Goal: Information Seeking & Learning: Learn about a topic

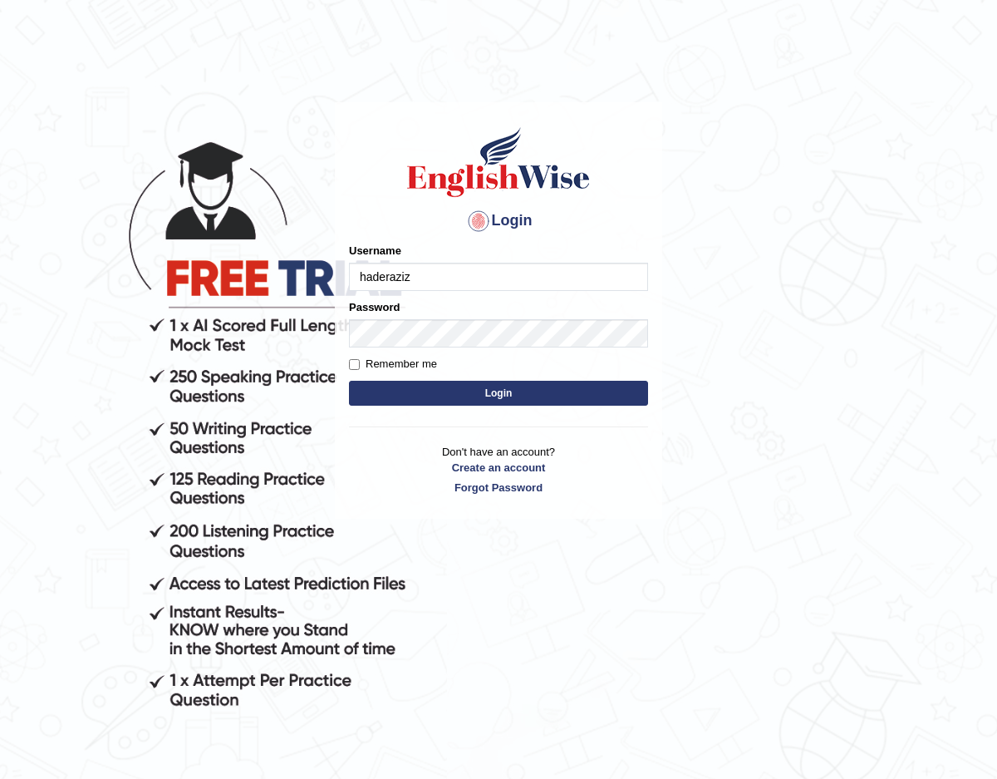
type input "haderaziz"
click at [356, 368] on input "Remember me" at bounding box center [354, 364] width 11 height 11
checkbox input "true"
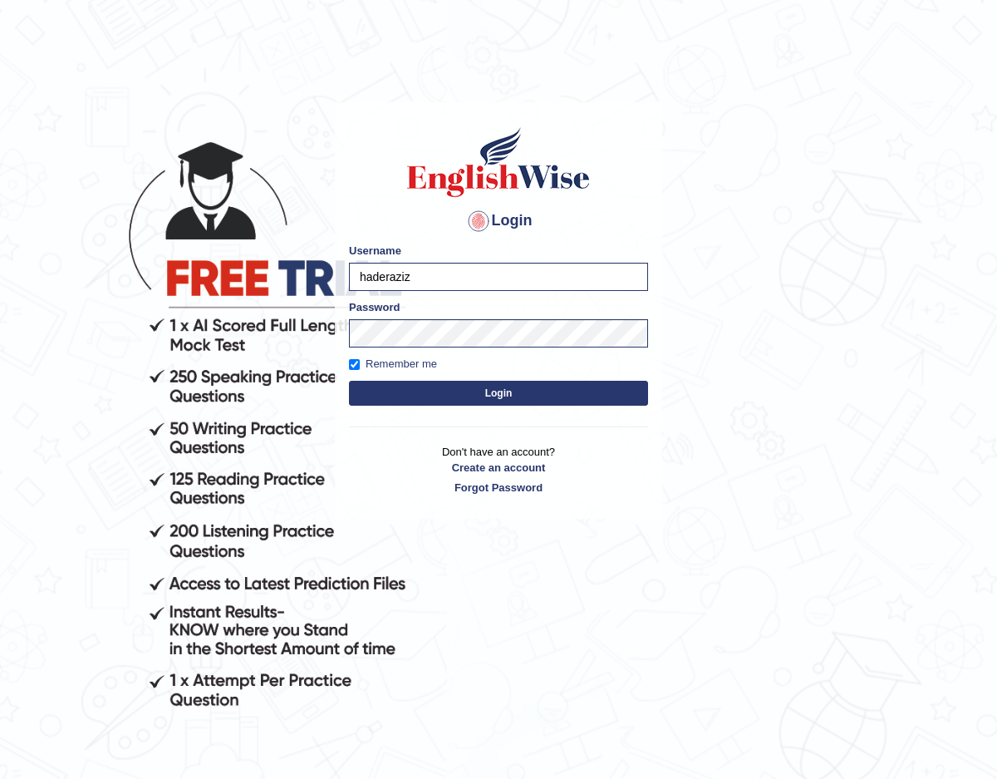
click at [391, 389] on button "Login" at bounding box center [498, 393] width 299 height 25
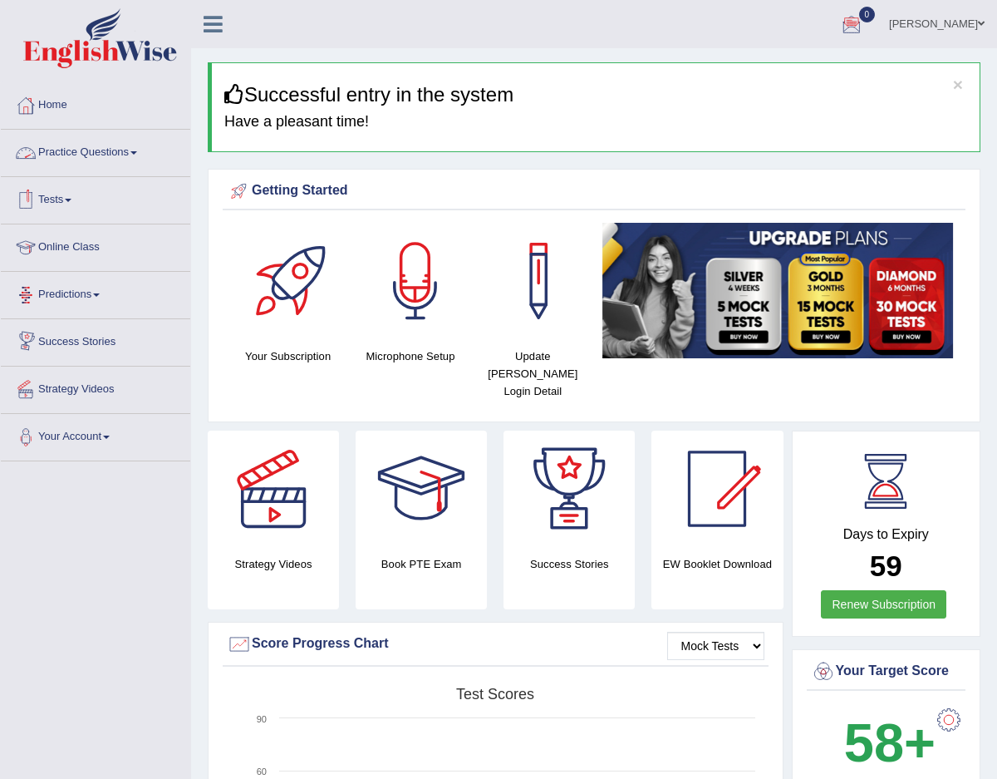
click at [126, 160] on link "Practice Questions" at bounding box center [96, 151] width 190 height 42
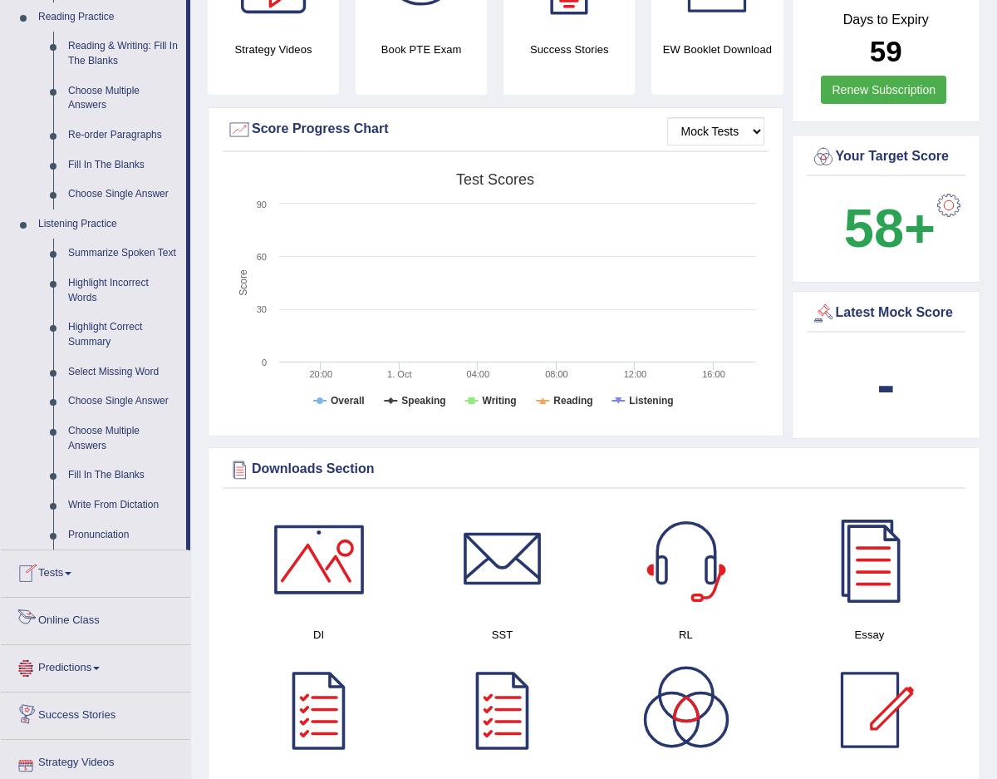
scroll to position [515, 0]
click at [86, 302] on link "Highlight Incorrect Words" at bounding box center [124, 290] width 126 height 44
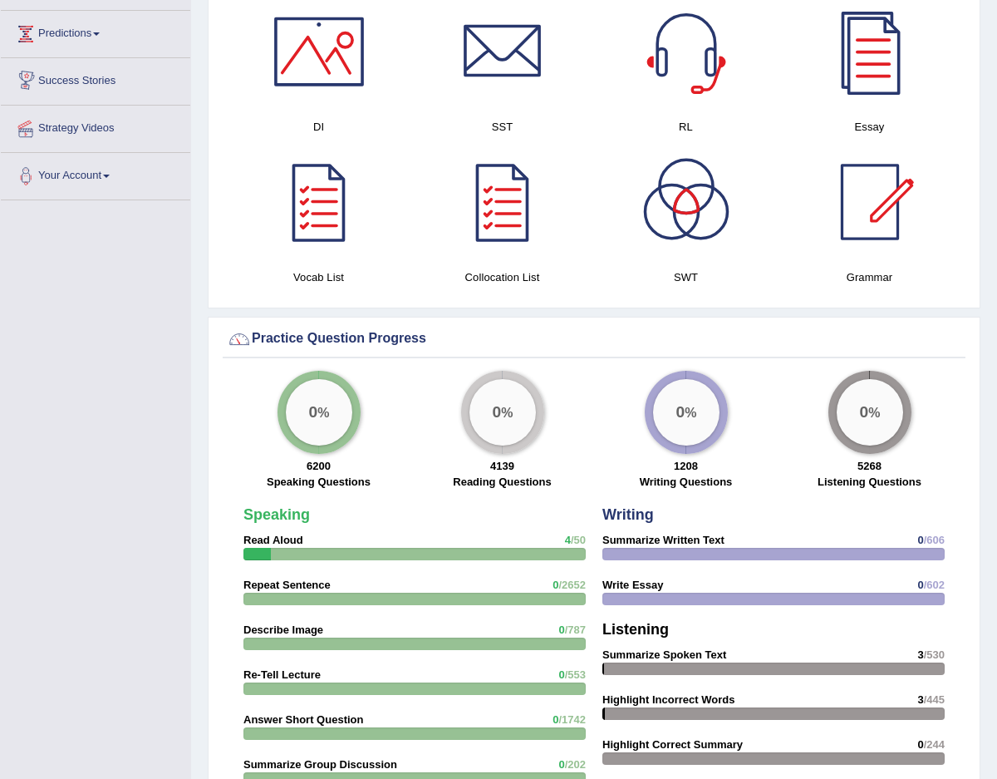
scroll to position [810, 0]
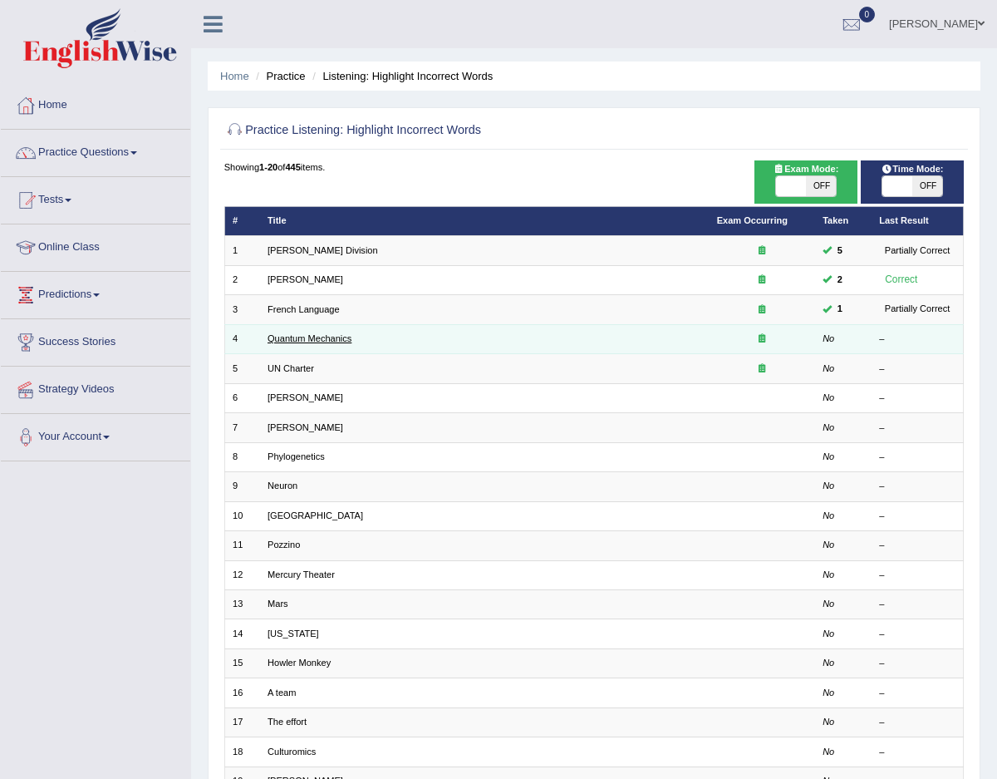
click at [313, 333] on link "Quantum Mechanics" at bounding box center [310, 338] width 84 height 10
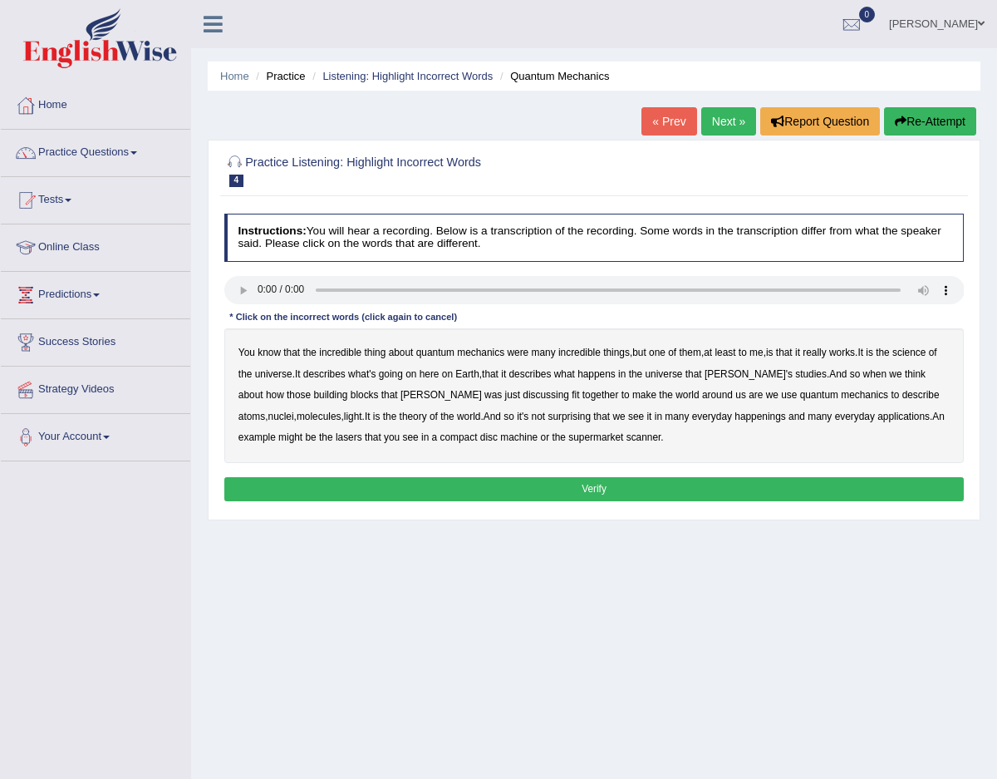
click at [926, 356] on b "science" at bounding box center [909, 353] width 33 height 12
click at [523, 397] on b "discussing" at bounding box center [546, 395] width 47 height 12
click at [297, 419] on b "molecules" at bounding box center [319, 417] width 45 height 12
click at [283, 416] on div "You know that the incredible thing about quantum mechanics were many incredible…" at bounding box center [594, 395] width 741 height 135
click at [297, 416] on b "molecules" at bounding box center [319, 417] width 45 height 12
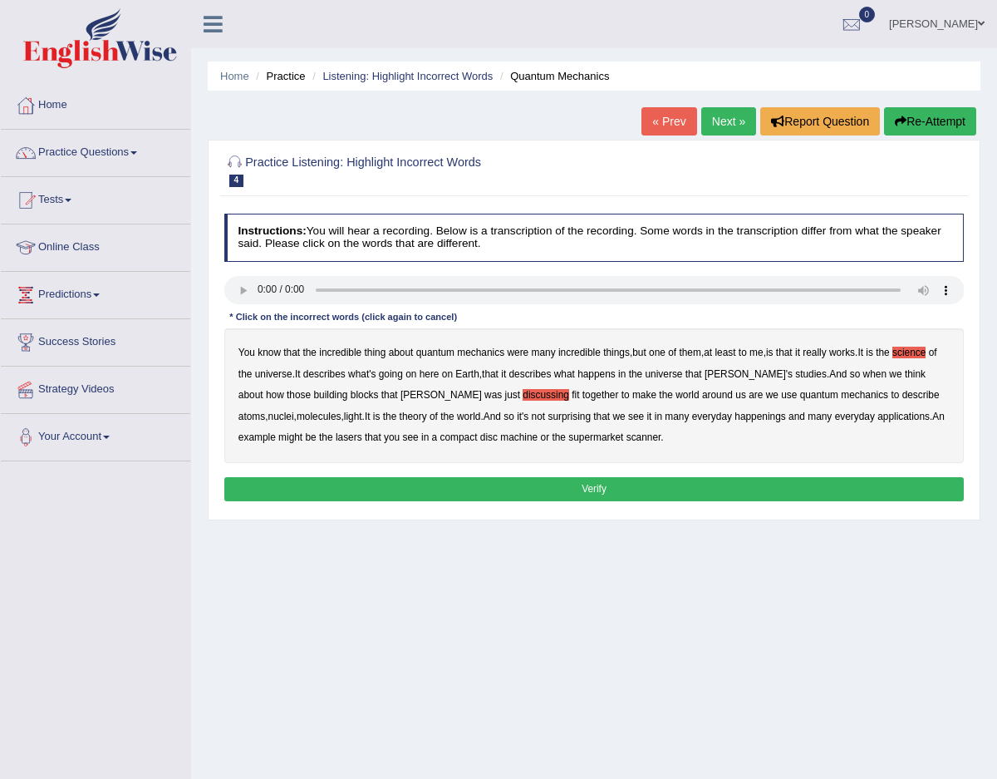
click at [739, 417] on b "happenings" at bounding box center [761, 417] width 52 height 12
click at [500, 438] on b "machine" at bounding box center [518, 437] width 37 height 12
click at [529, 486] on button "Verify" at bounding box center [594, 489] width 741 height 24
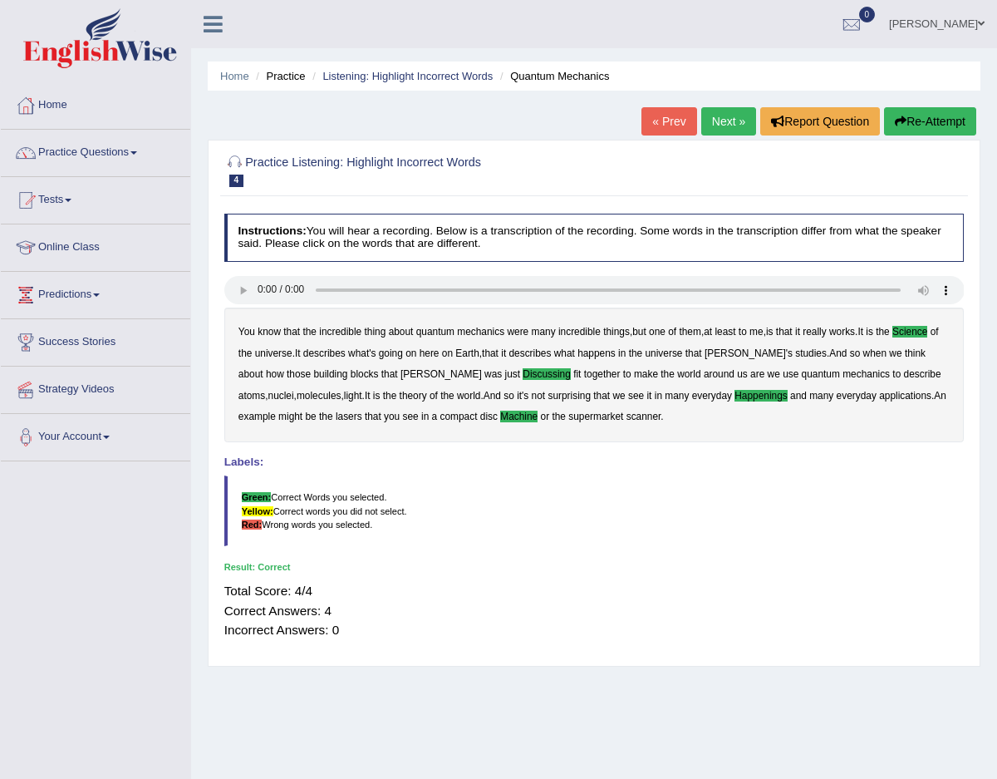
click at [713, 120] on link "Next »" at bounding box center [728, 121] width 55 height 28
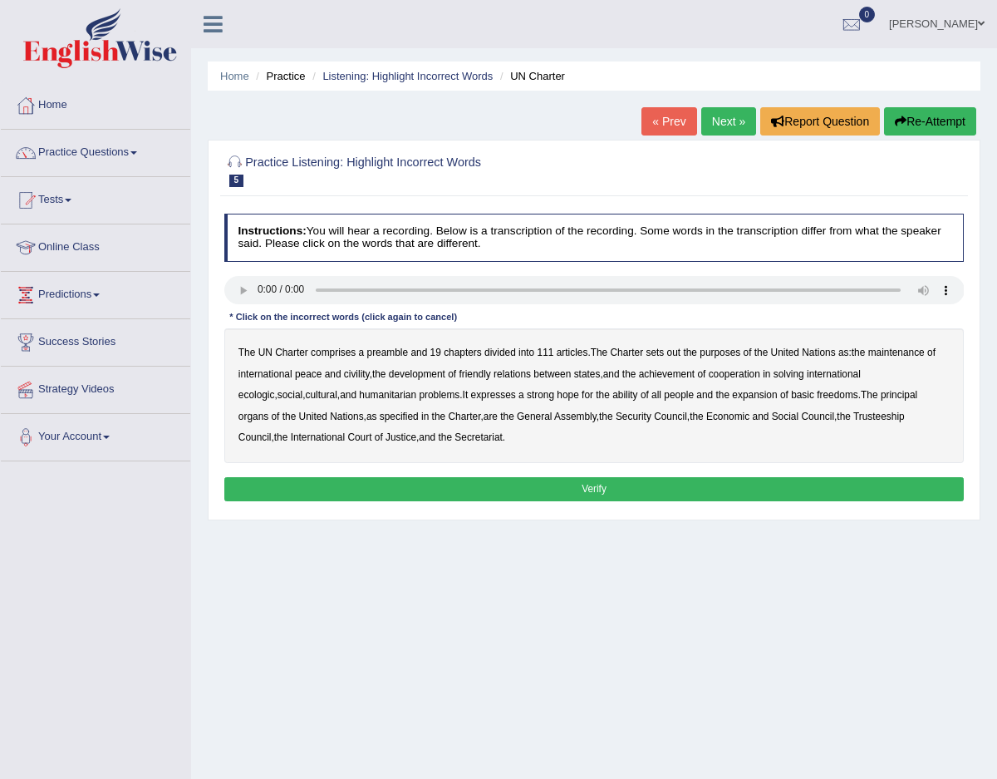
click at [360, 373] on b "civility" at bounding box center [357, 374] width 26 height 12
click at [275, 389] on b "ecologic" at bounding box center [257, 395] width 37 height 12
click at [103, 101] on link "Home" at bounding box center [96, 103] width 190 height 42
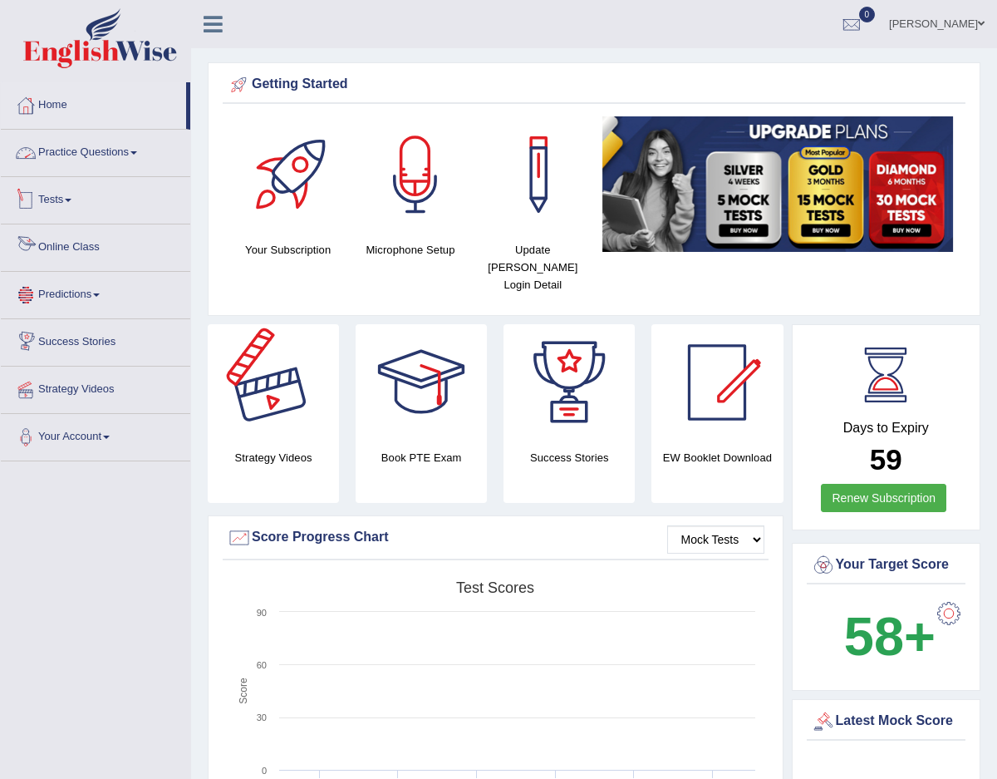
click at [105, 152] on link "Practice Questions" at bounding box center [96, 151] width 190 height 42
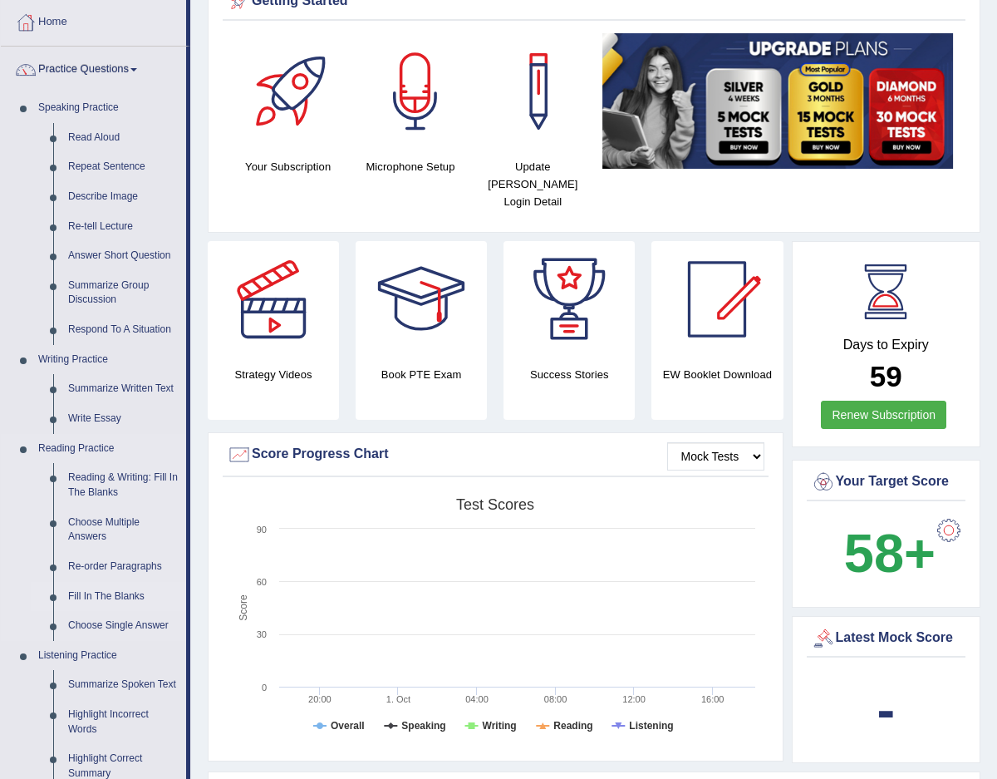
scroll to position [25, 0]
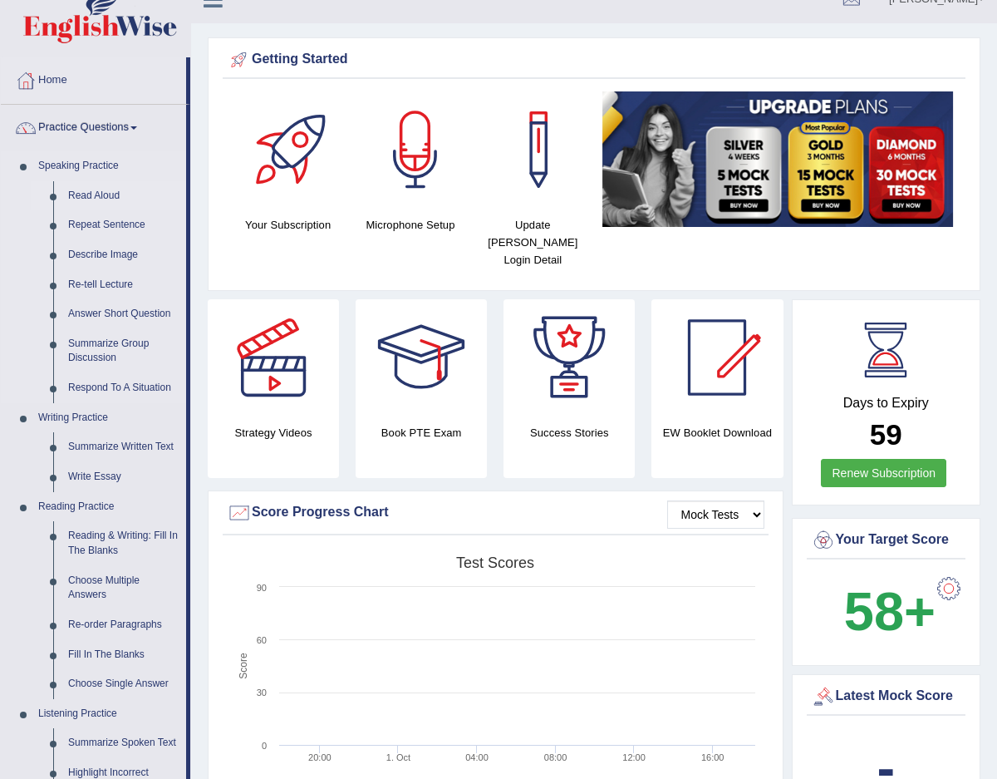
click at [80, 201] on link "Read Aloud" at bounding box center [124, 196] width 126 height 30
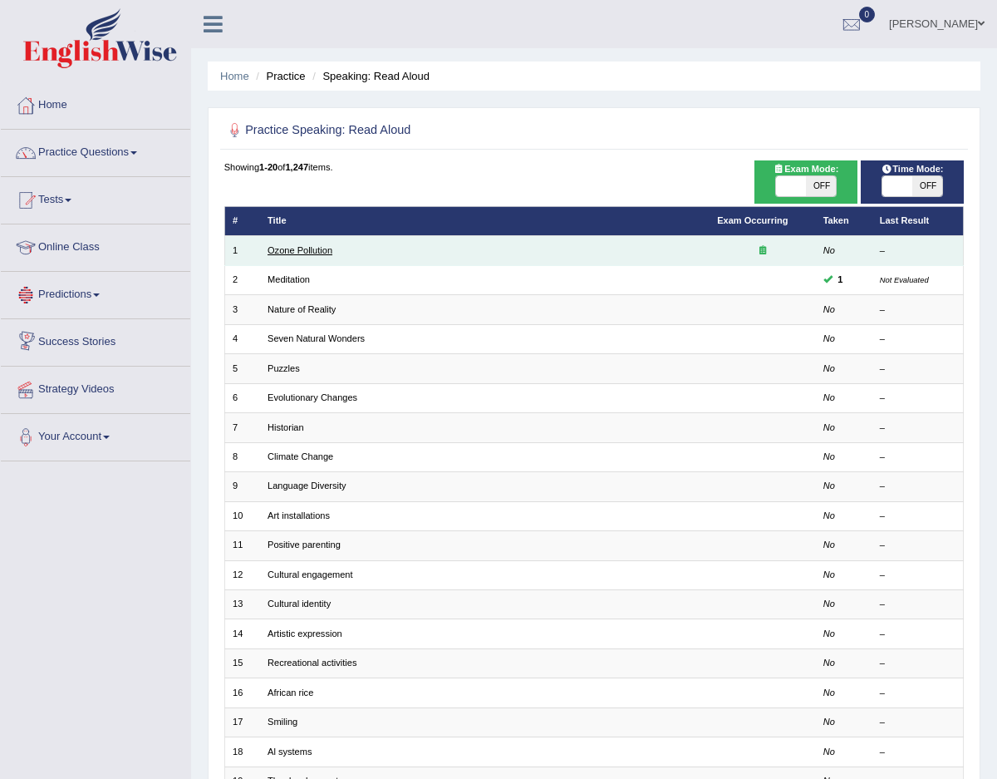
click at [301, 253] on link "Ozone Pollution" at bounding box center [300, 250] width 65 height 10
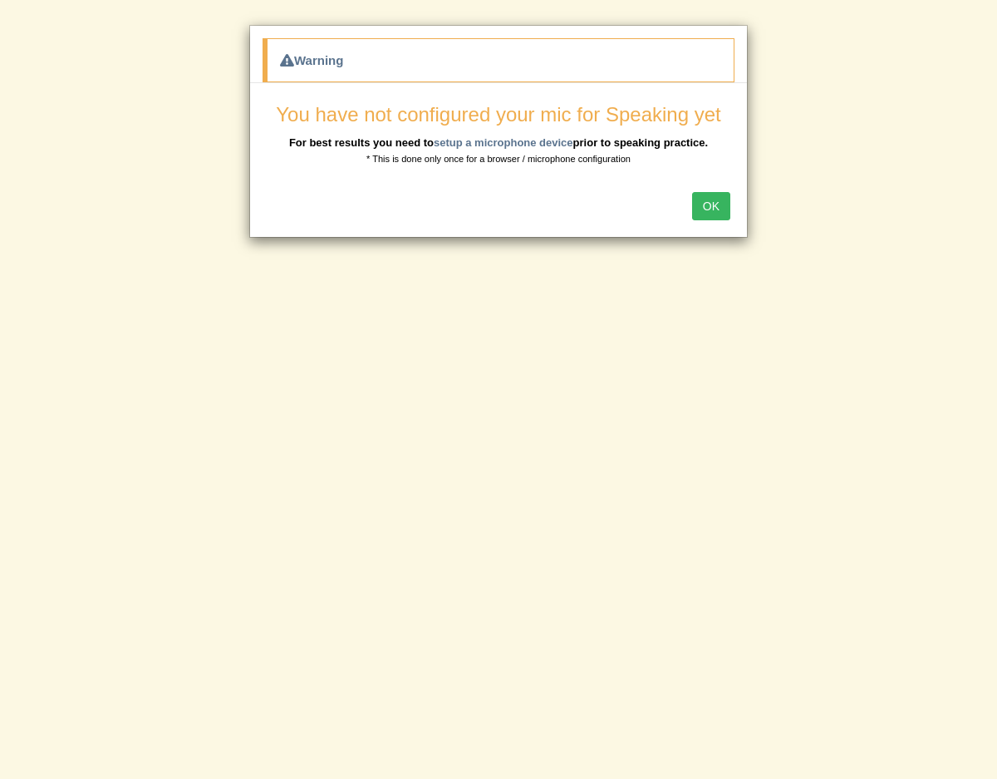
click at [726, 209] on button "OK" at bounding box center [711, 206] width 38 height 28
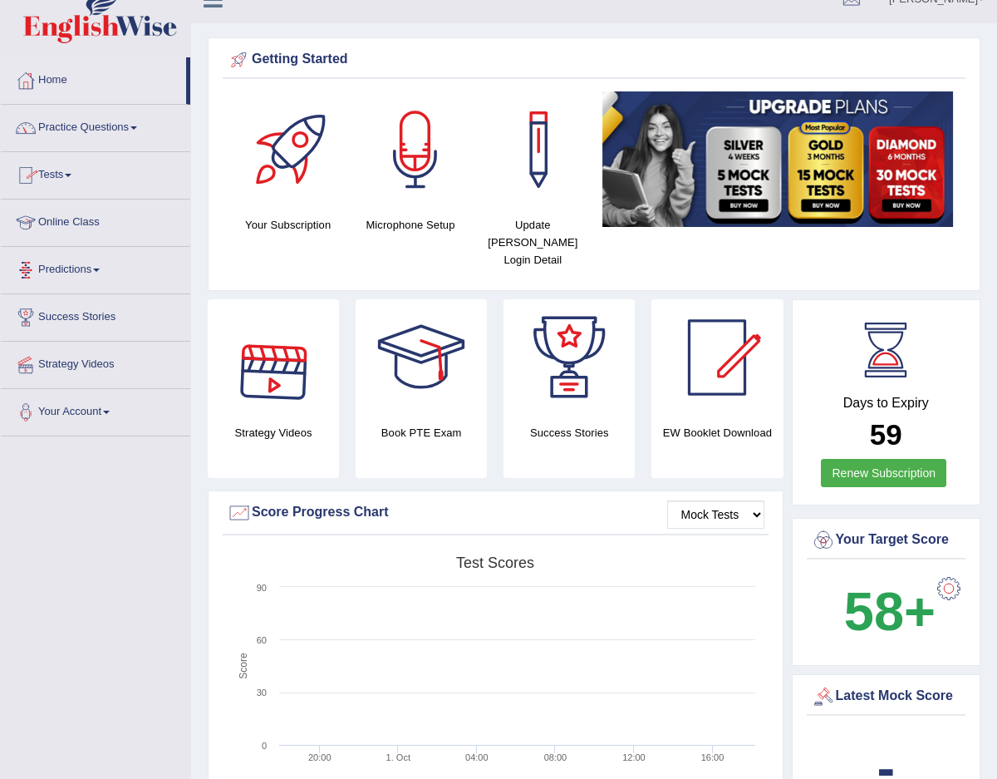
click at [96, 276] on link "Predictions" at bounding box center [96, 268] width 190 height 42
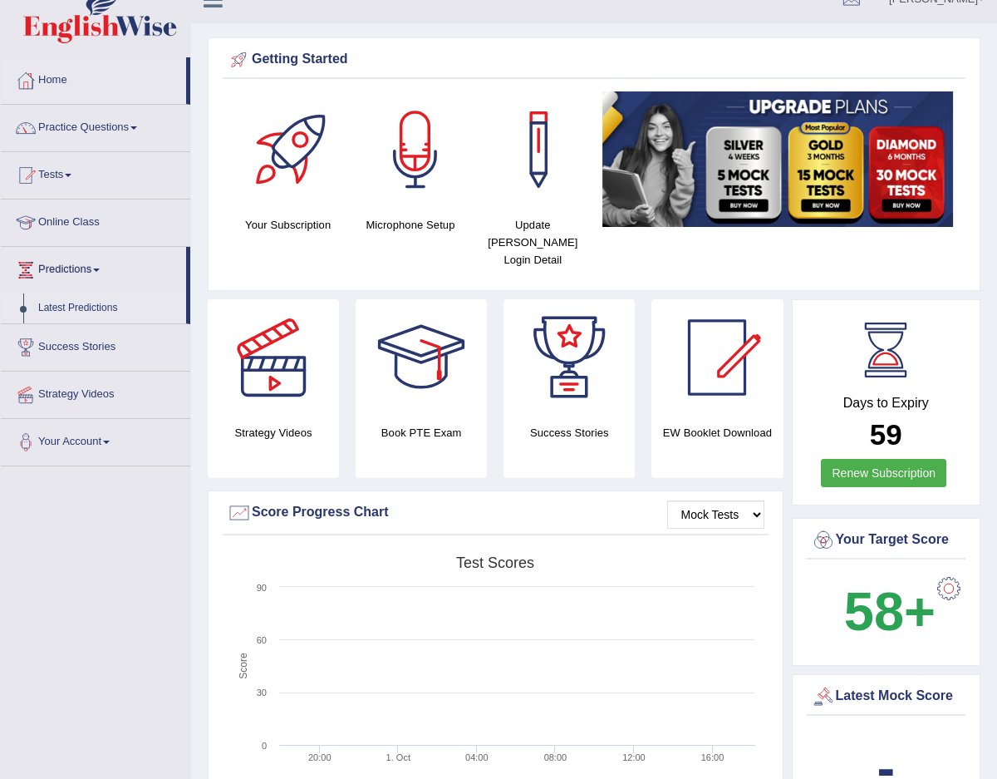
click at [86, 311] on link "Latest Predictions" at bounding box center [108, 308] width 155 height 30
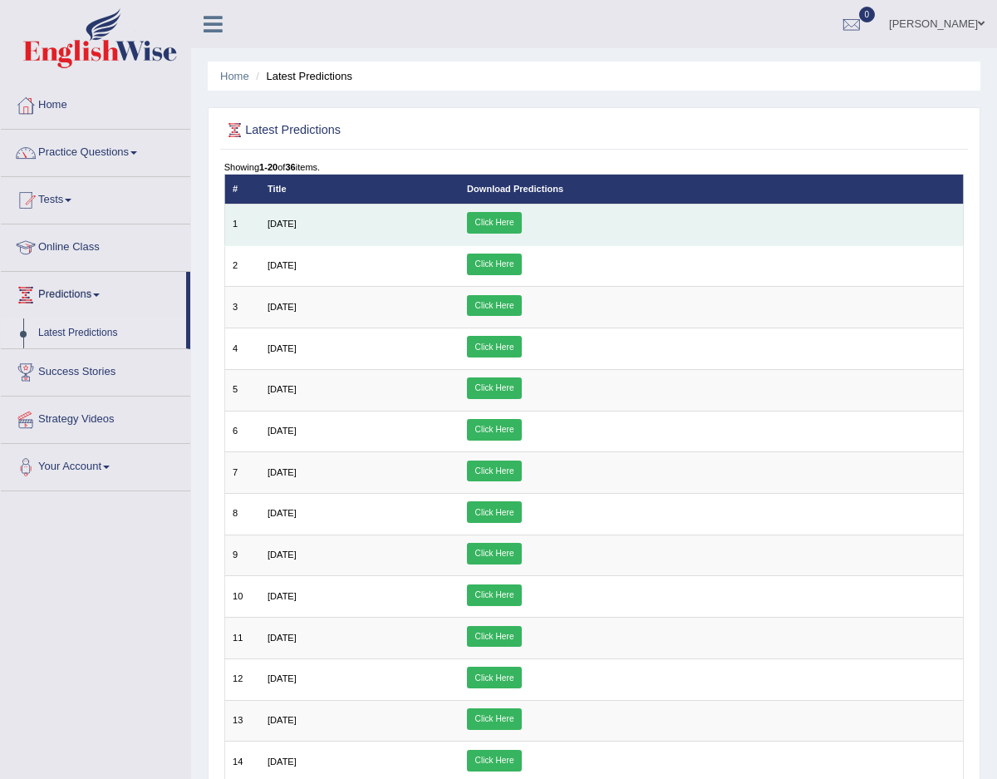
click at [302, 230] on td "August 2025" at bounding box center [359, 225] width 199 height 42
click at [522, 218] on link "Click Here" at bounding box center [494, 223] width 55 height 22
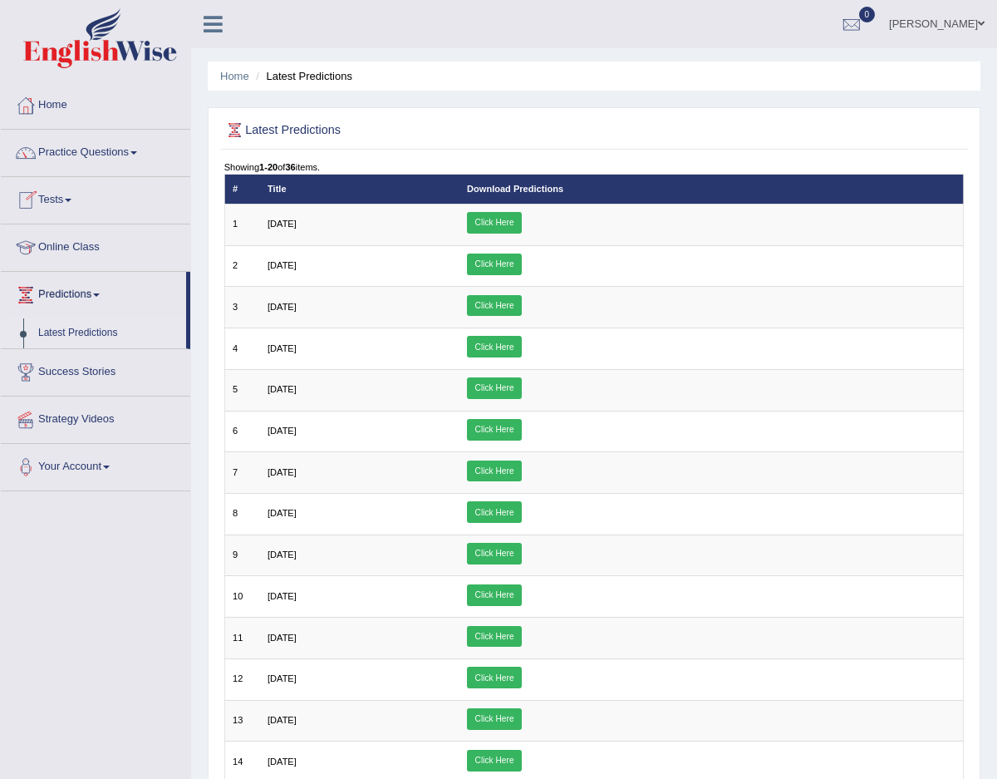
click at [140, 194] on link "Tests" at bounding box center [96, 198] width 190 height 42
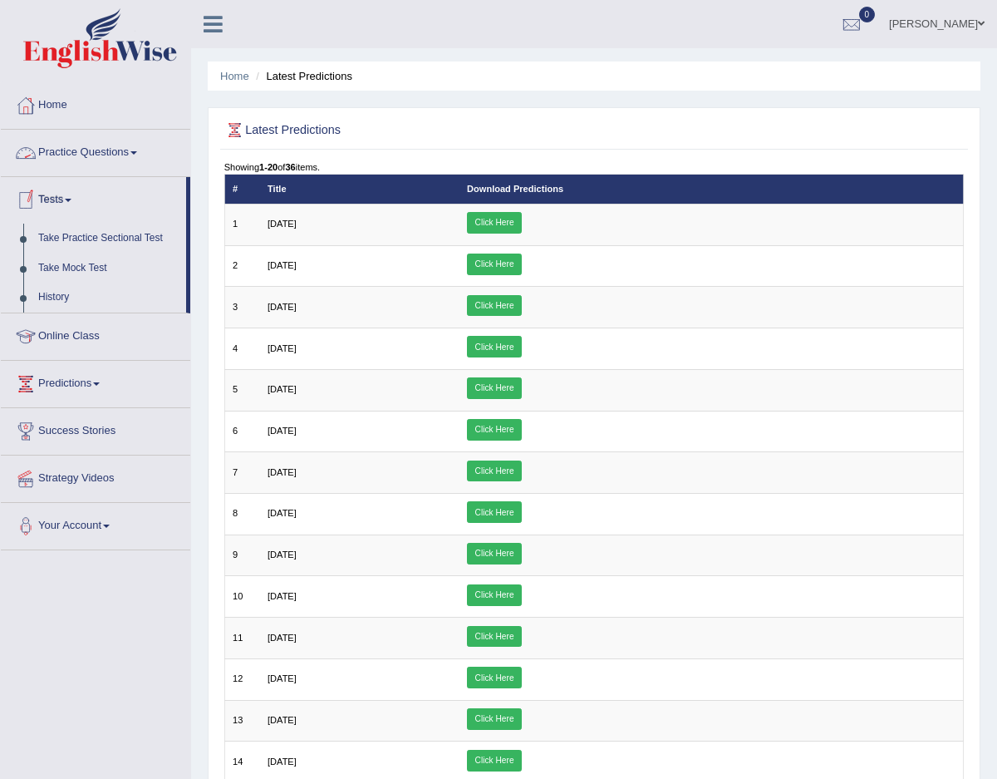
click at [78, 155] on link "Practice Questions" at bounding box center [96, 151] width 190 height 42
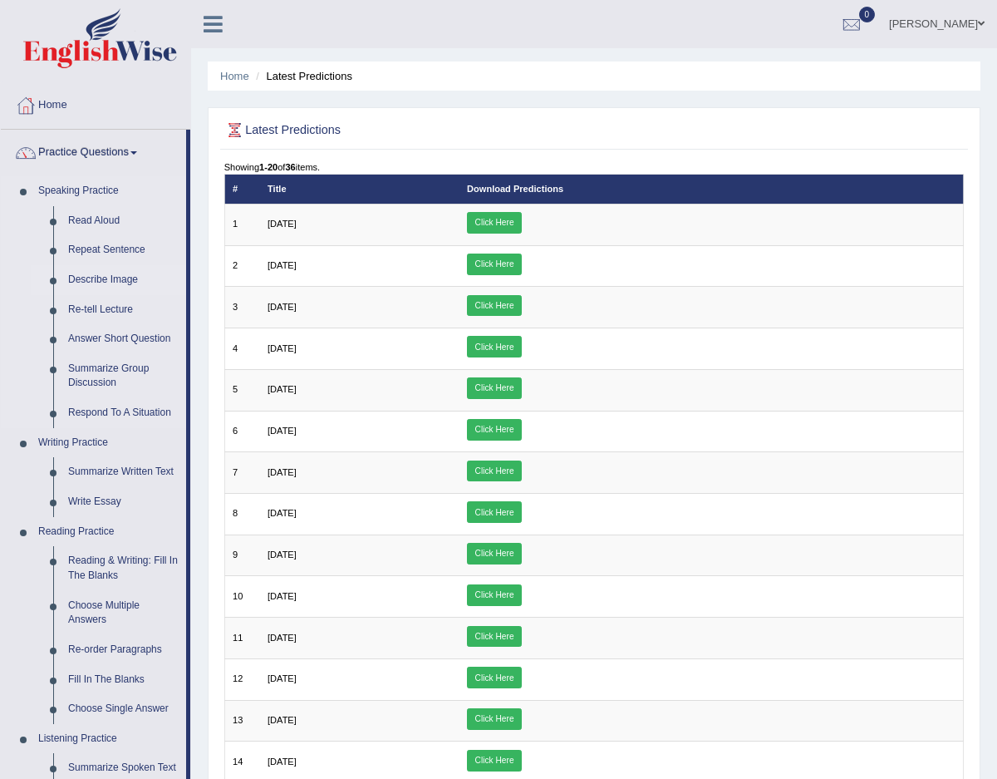
click at [122, 278] on link "Describe Image" at bounding box center [124, 280] width 126 height 30
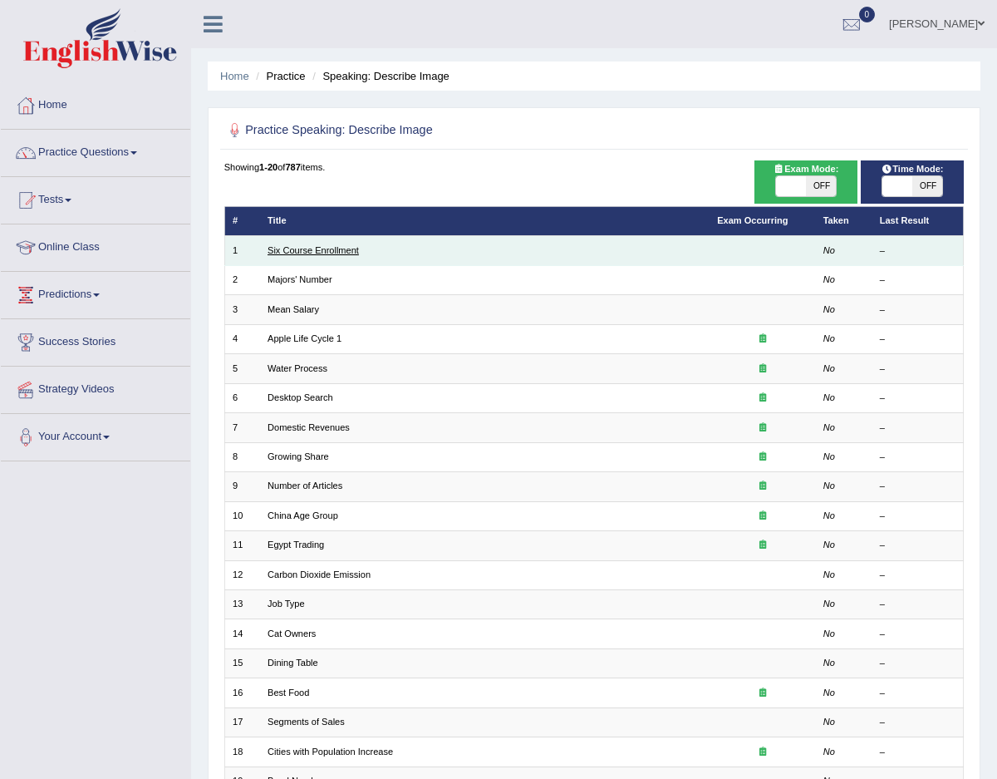
click at [318, 253] on link "Six Course Enrollment" at bounding box center [313, 250] width 91 height 10
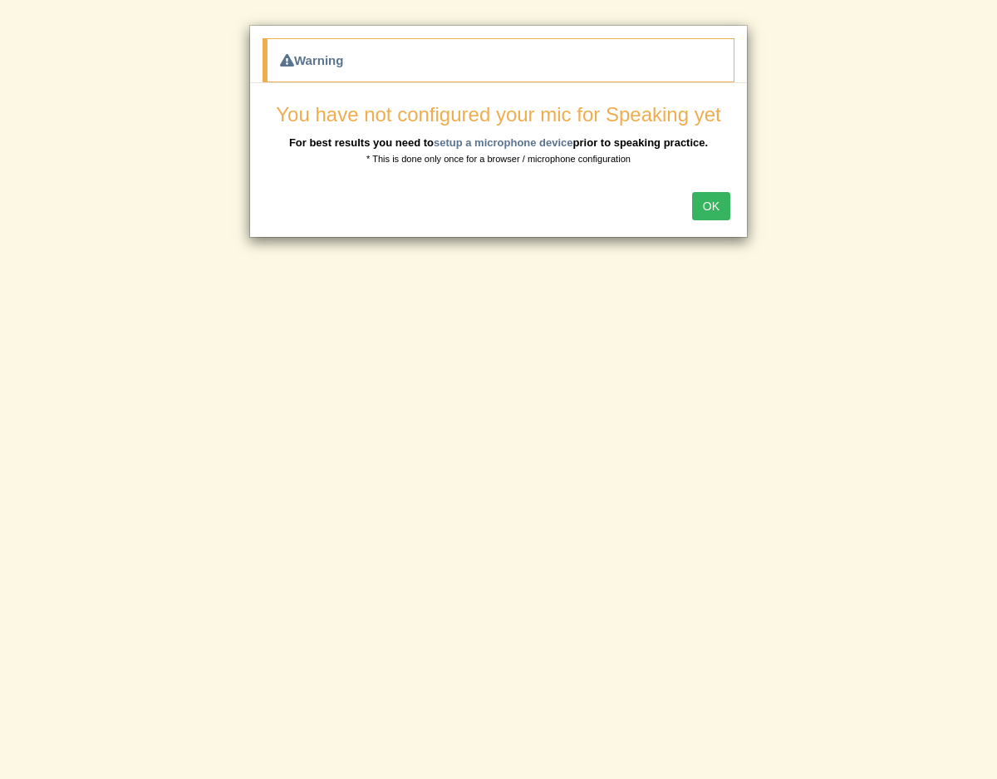
click at [719, 213] on button "OK" at bounding box center [711, 206] width 38 height 28
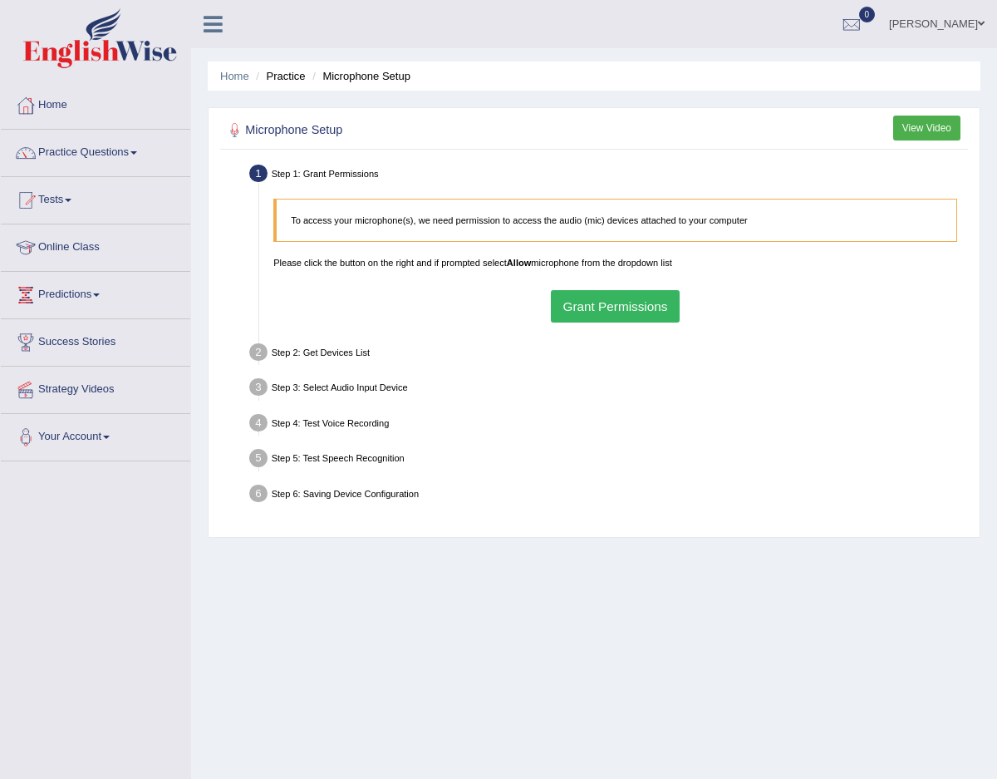
click at [606, 302] on button "Grant Permissions" at bounding box center [615, 306] width 129 height 32
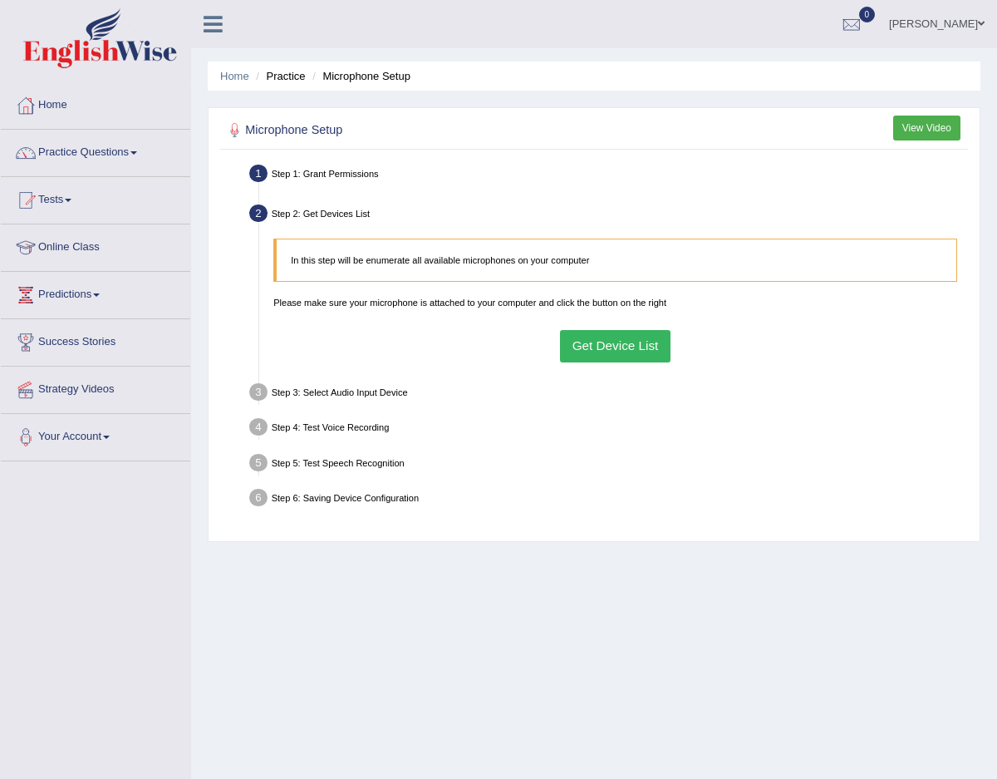
click at [603, 357] on button "Get Device List" at bounding box center [615, 346] width 111 height 32
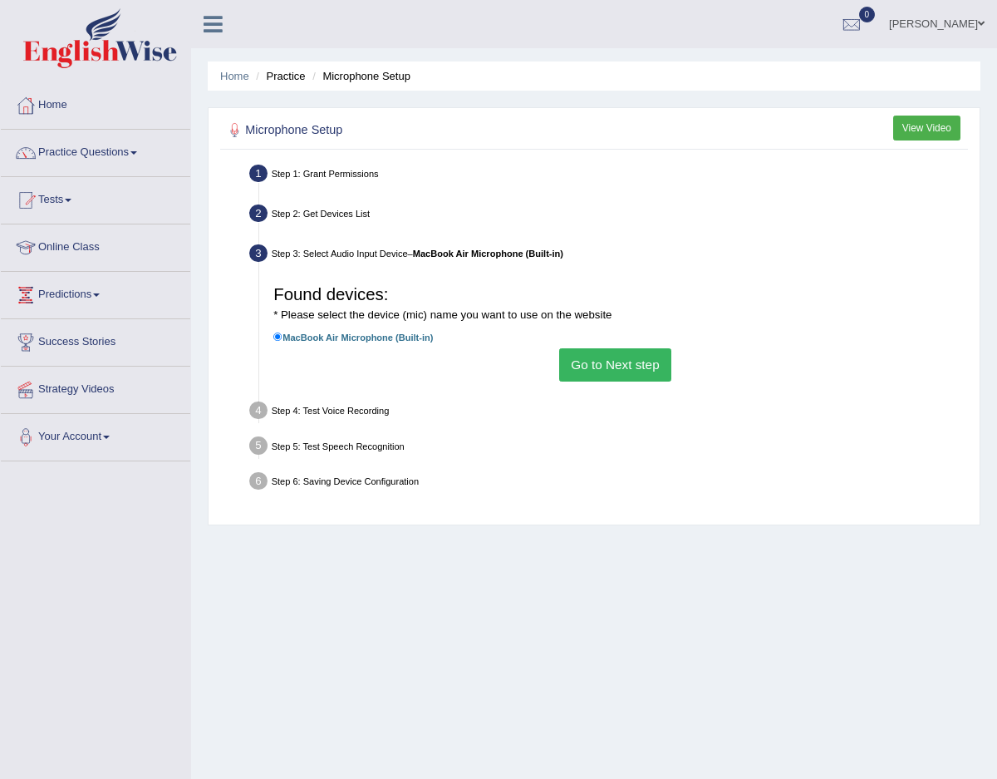
click at [604, 372] on button "Go to Next step" at bounding box center [615, 364] width 112 height 32
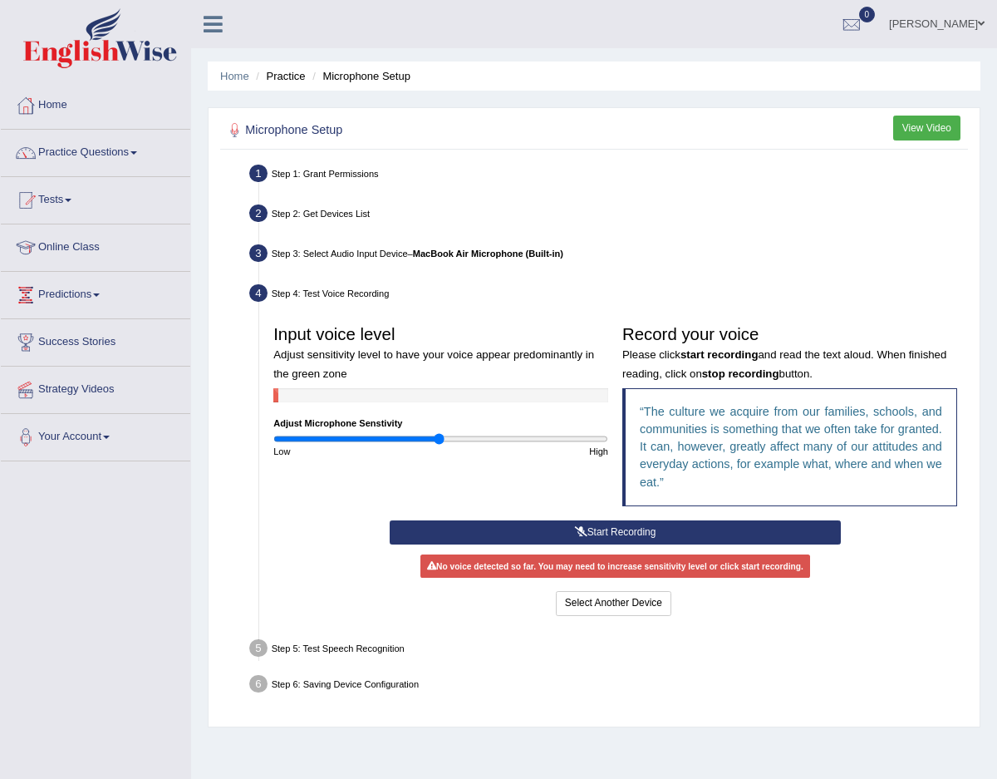
click at [505, 533] on button "Start Recording" at bounding box center [615, 532] width 451 height 24
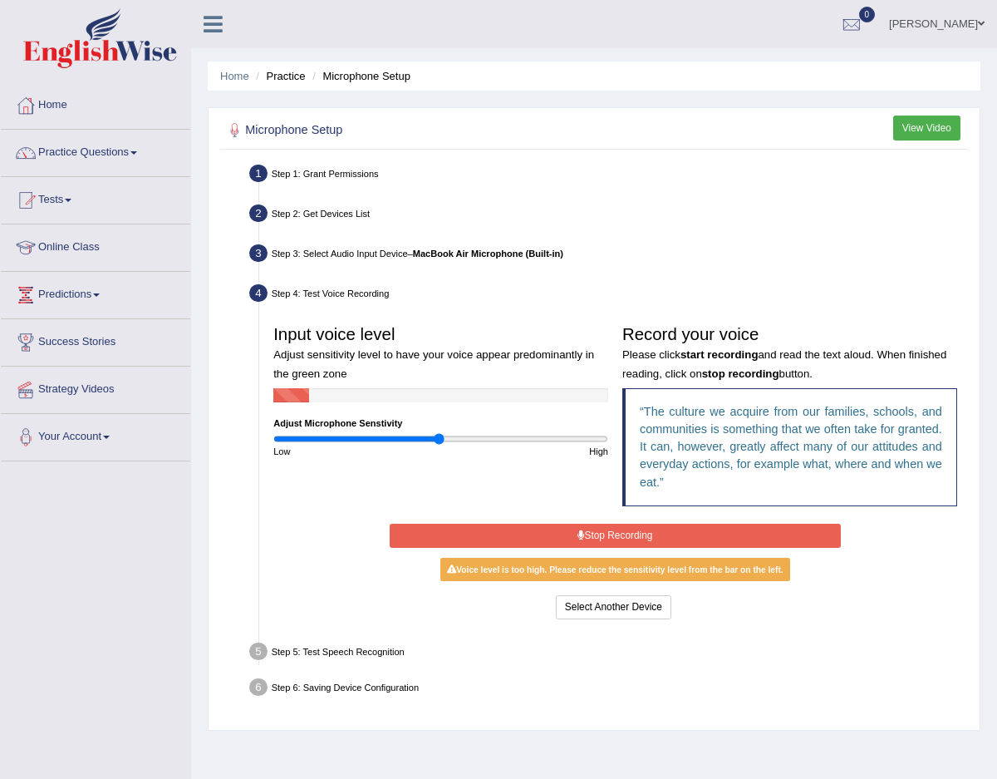
click at [710, 532] on button "Stop Recording" at bounding box center [615, 536] width 451 height 24
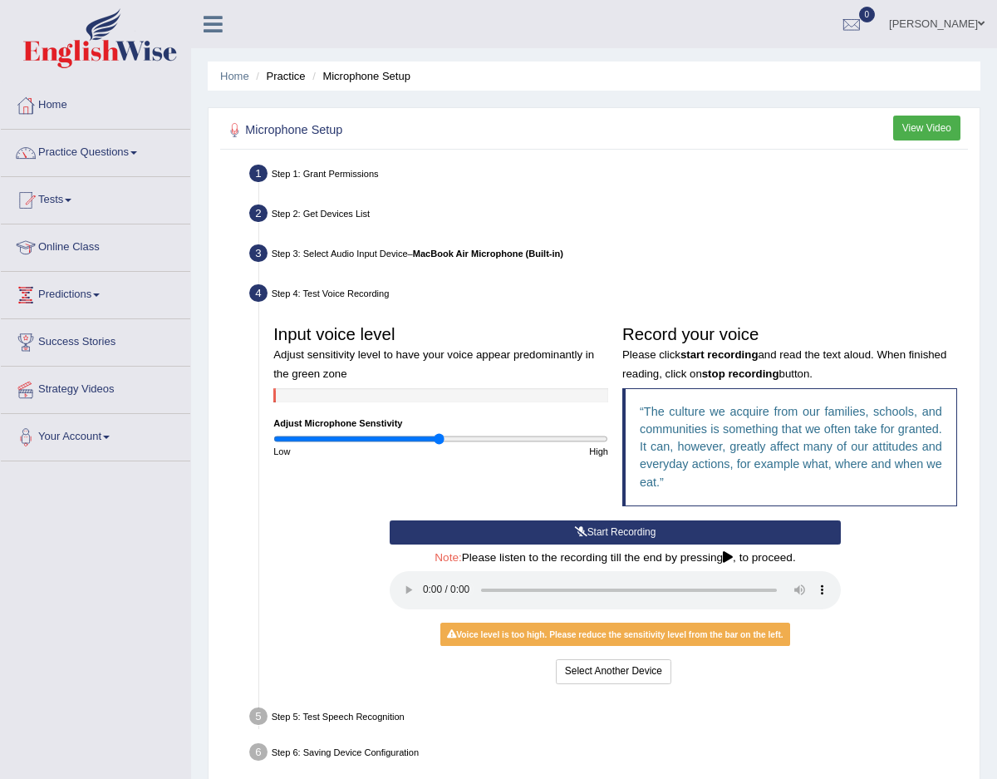
click at [609, 644] on div "Start Recording Stop Recording Note: Please listen to the recording till the en…" at bounding box center [615, 603] width 465 height 167
click at [618, 676] on button "Select Another Device" at bounding box center [614, 671] width 116 height 24
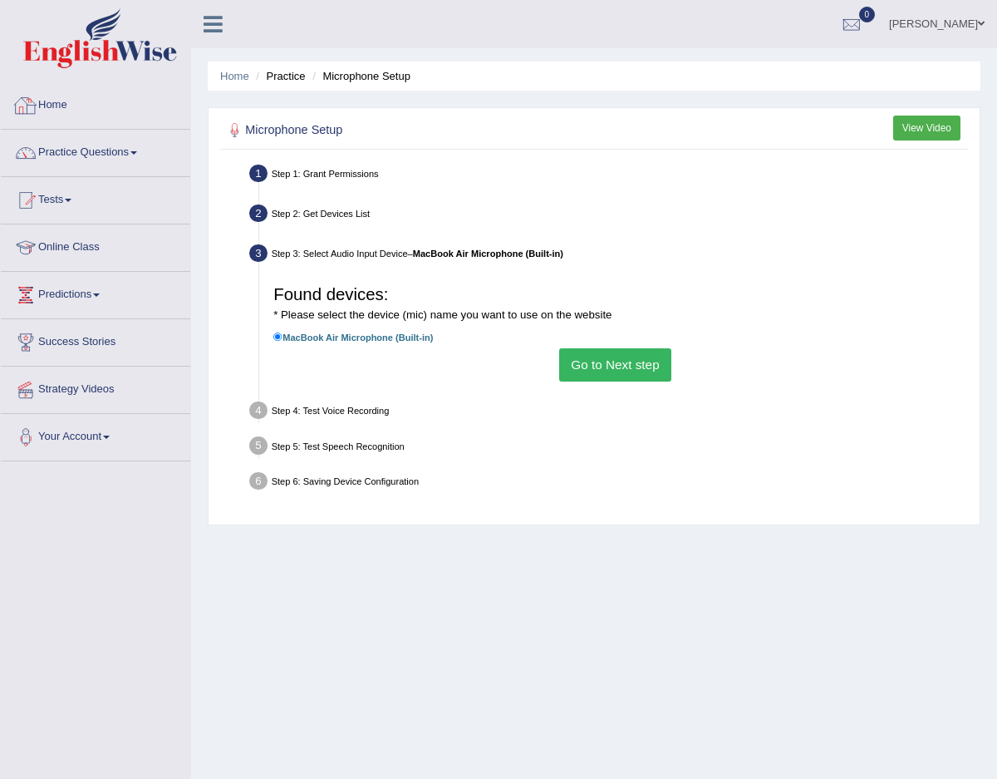
click at [109, 116] on link "Home" at bounding box center [96, 103] width 190 height 42
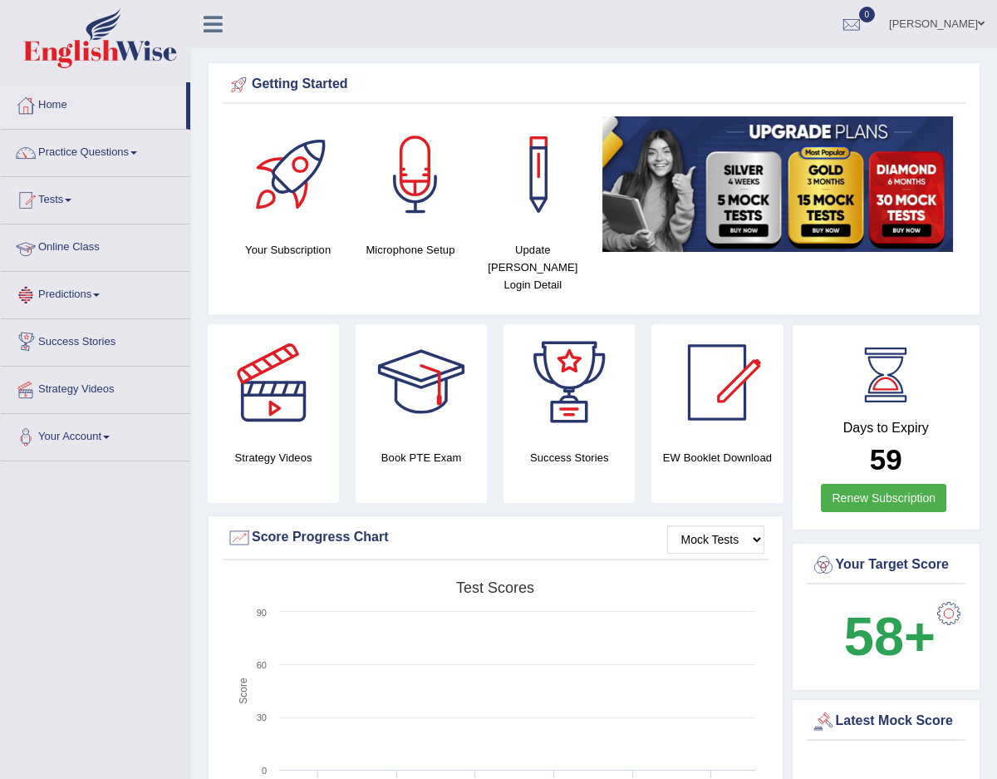
click at [99, 250] on link "Online Class" at bounding box center [96, 245] width 190 height 42
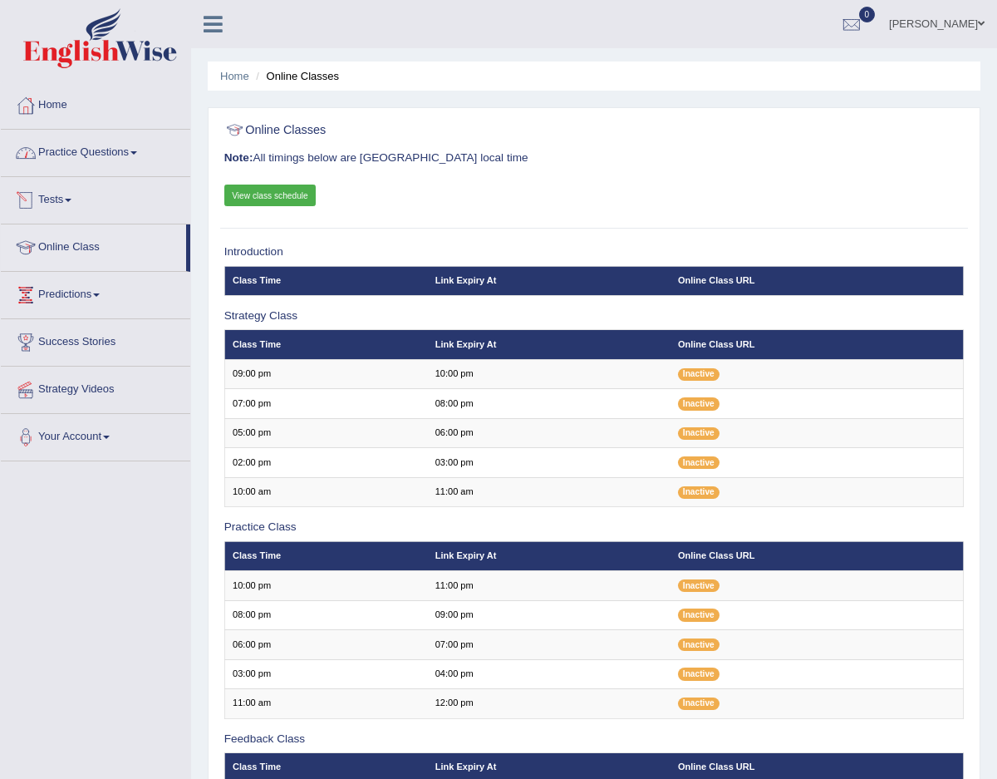
click at [116, 150] on link "Practice Questions" at bounding box center [96, 151] width 190 height 42
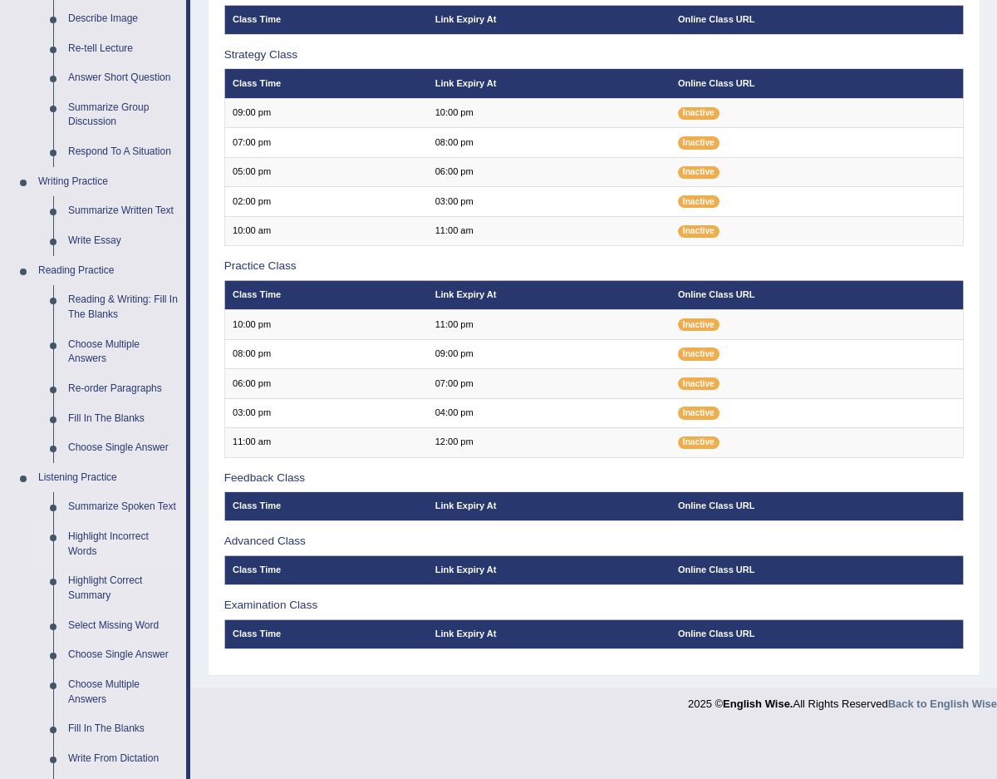
scroll to position [586, 0]
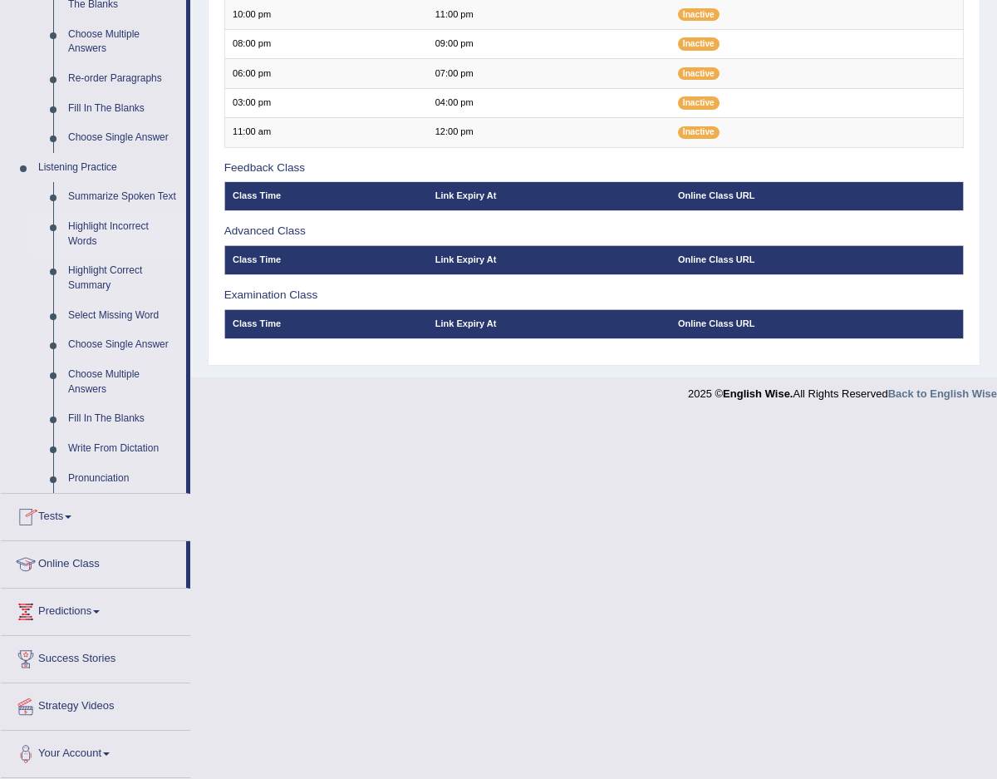
click at [86, 235] on link "Highlight Incorrect Words" at bounding box center [124, 234] width 126 height 44
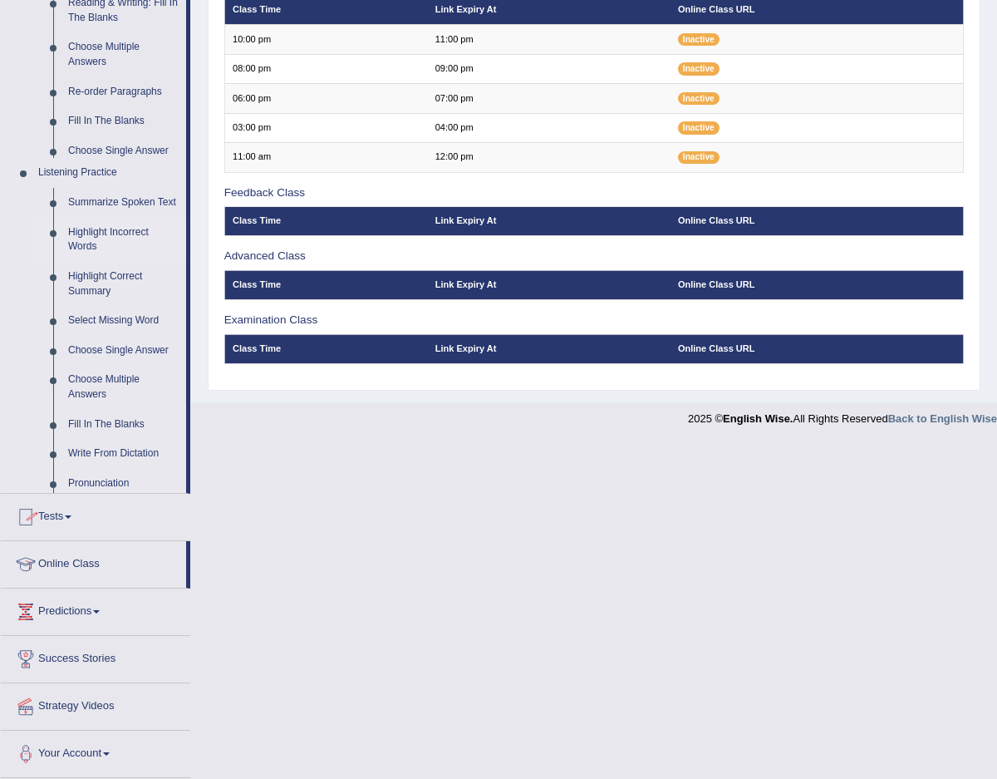
scroll to position [205, 0]
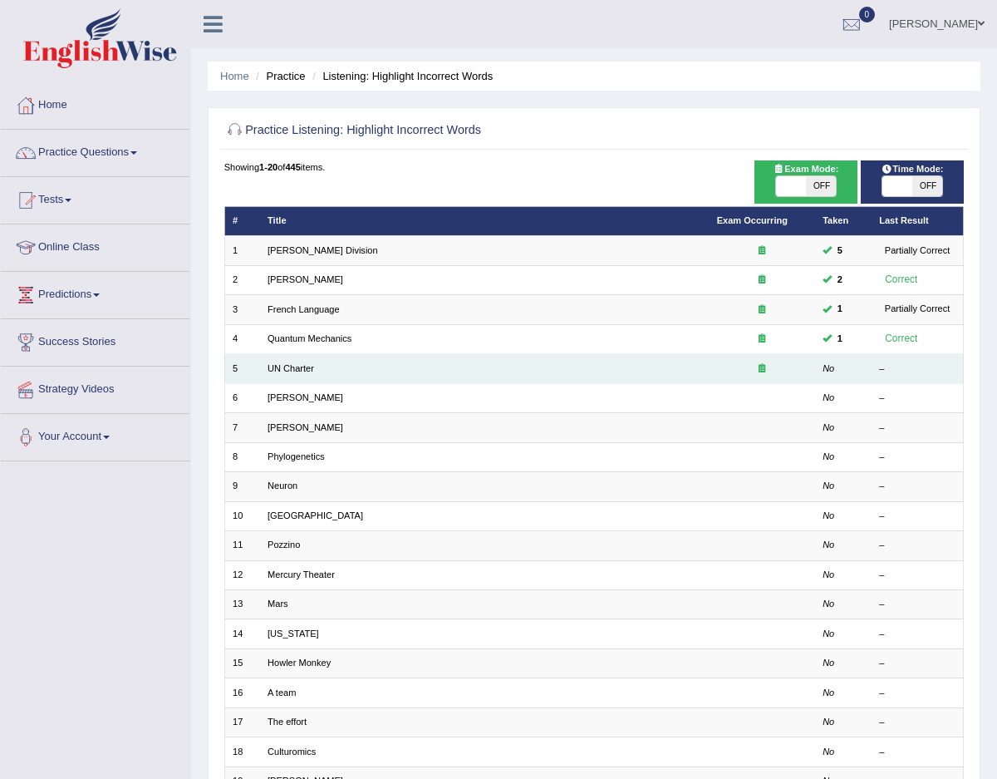
click at [322, 373] on td "UN Charter" at bounding box center [485, 368] width 450 height 29
click at [308, 365] on link "UN Charter" at bounding box center [291, 368] width 47 height 10
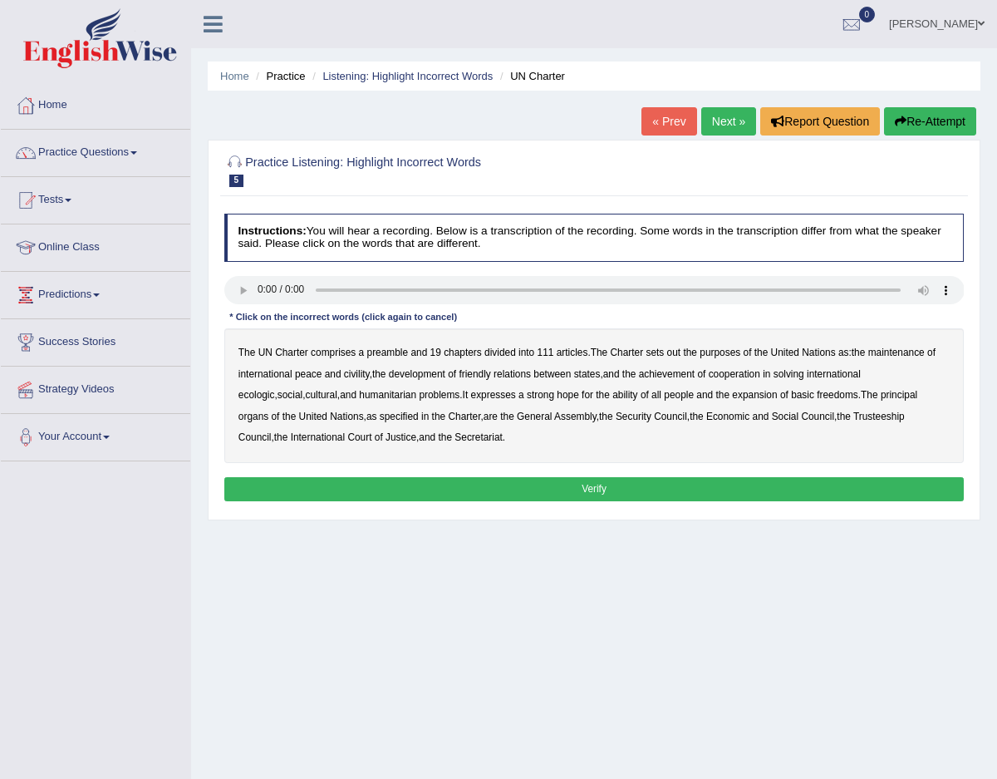
click at [678, 356] on b "out" at bounding box center [674, 353] width 14 height 12
click at [353, 374] on b "civility" at bounding box center [357, 374] width 26 height 12
click at [275, 389] on b "ecologic" at bounding box center [257, 395] width 37 height 12
click at [613, 396] on b "ability" at bounding box center [625, 395] width 25 height 12
click at [485, 477] on button "Verify" at bounding box center [594, 489] width 741 height 24
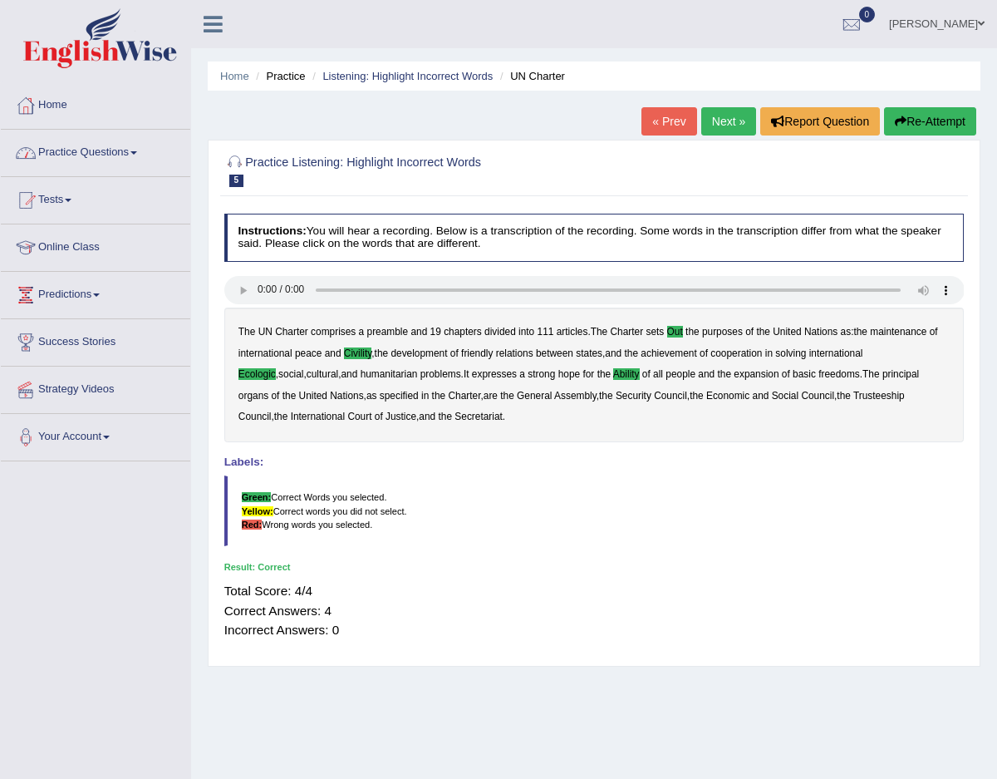
click at [723, 127] on link "Next »" at bounding box center [728, 121] width 55 height 28
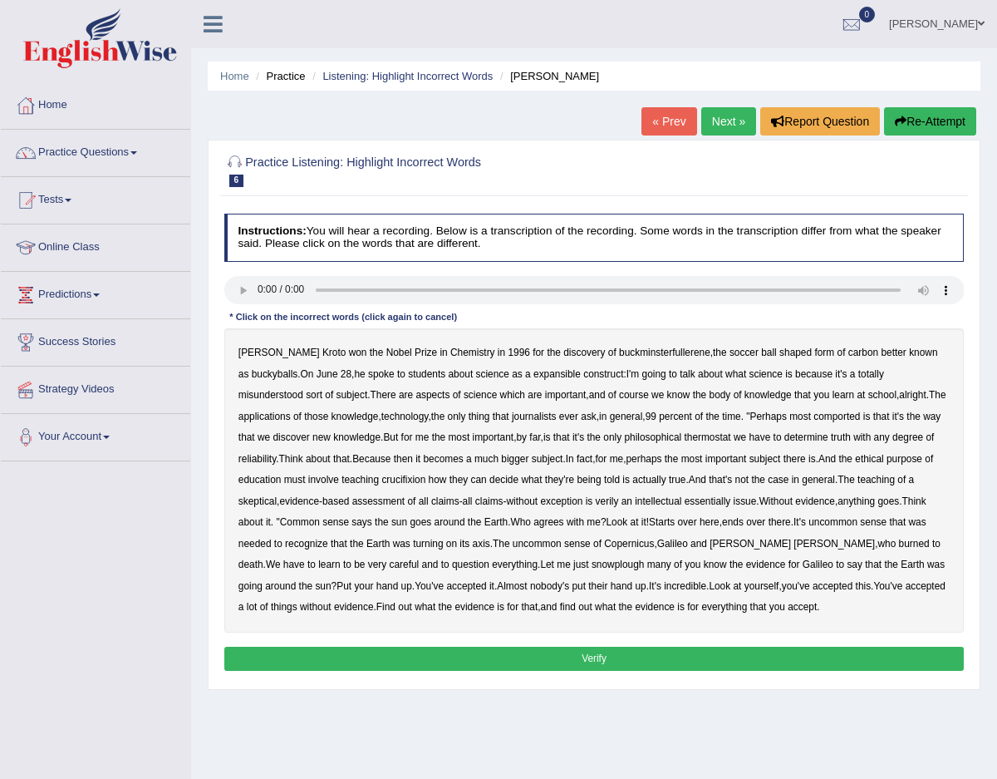
click at [559, 377] on b "expansible" at bounding box center [557, 374] width 47 height 12
click at [860, 416] on b "comported" at bounding box center [837, 417] width 47 height 12
click at [426, 483] on b "crucifixion" at bounding box center [403, 480] width 44 height 12
click at [619, 501] on b "verily" at bounding box center [607, 501] width 23 height 12
click at [644, 567] on b "snowplough" at bounding box center [618, 565] width 52 height 12
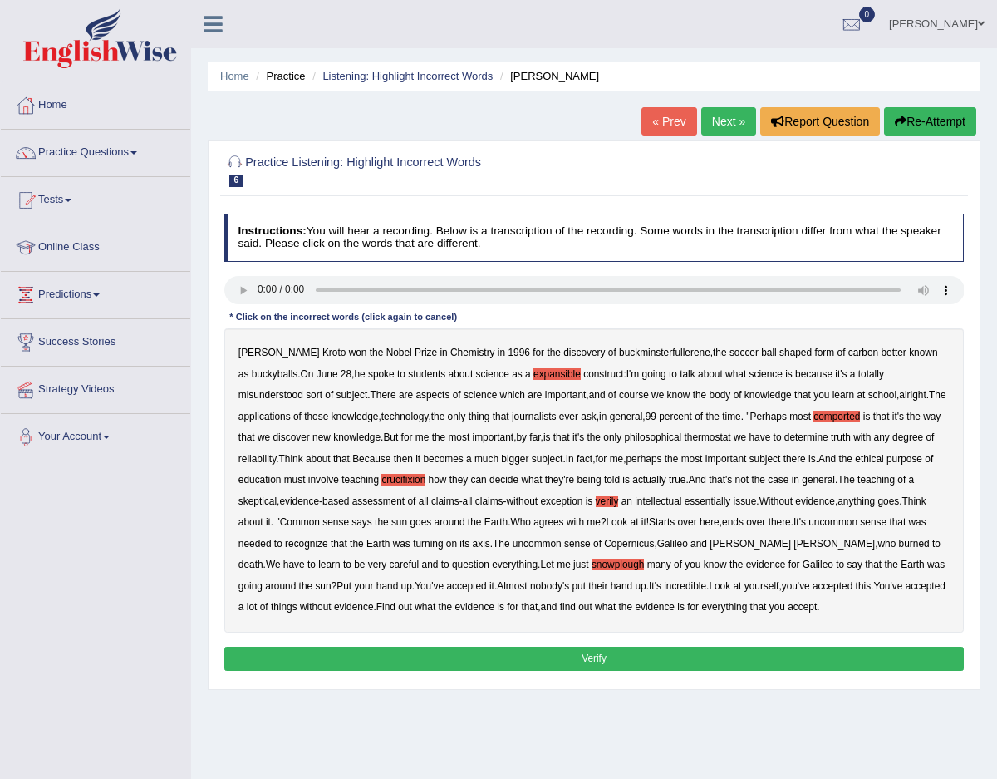
click at [849, 651] on button "Verify" at bounding box center [594, 659] width 741 height 24
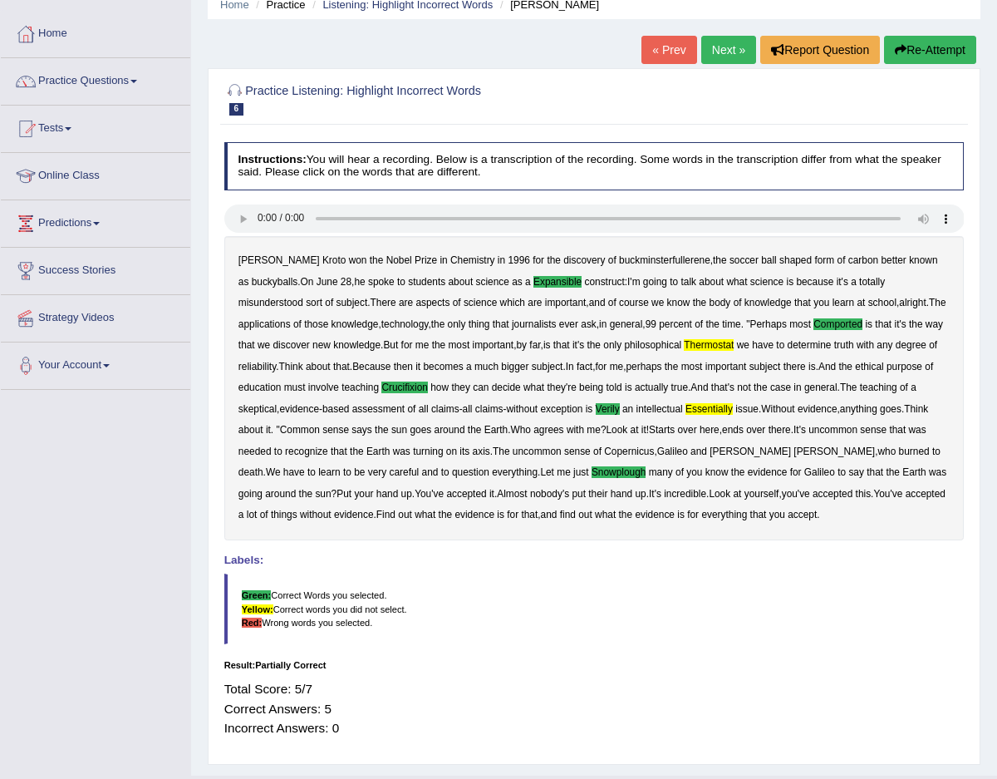
scroll to position [107, 0]
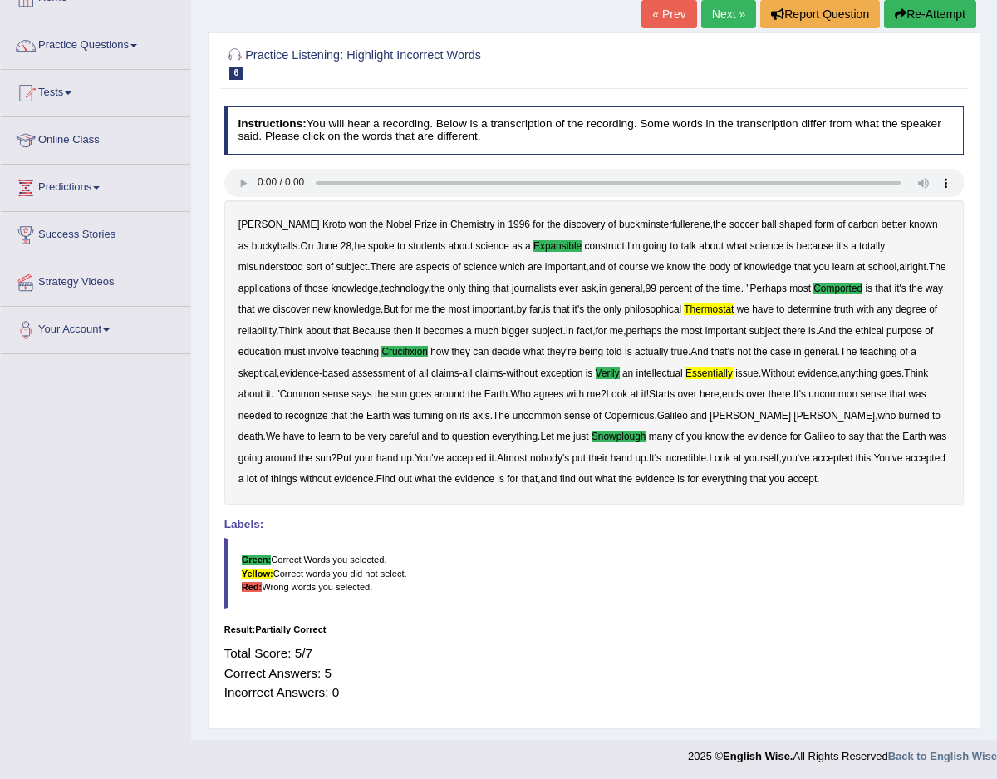
click at [740, 24] on link "Next »" at bounding box center [728, 14] width 55 height 28
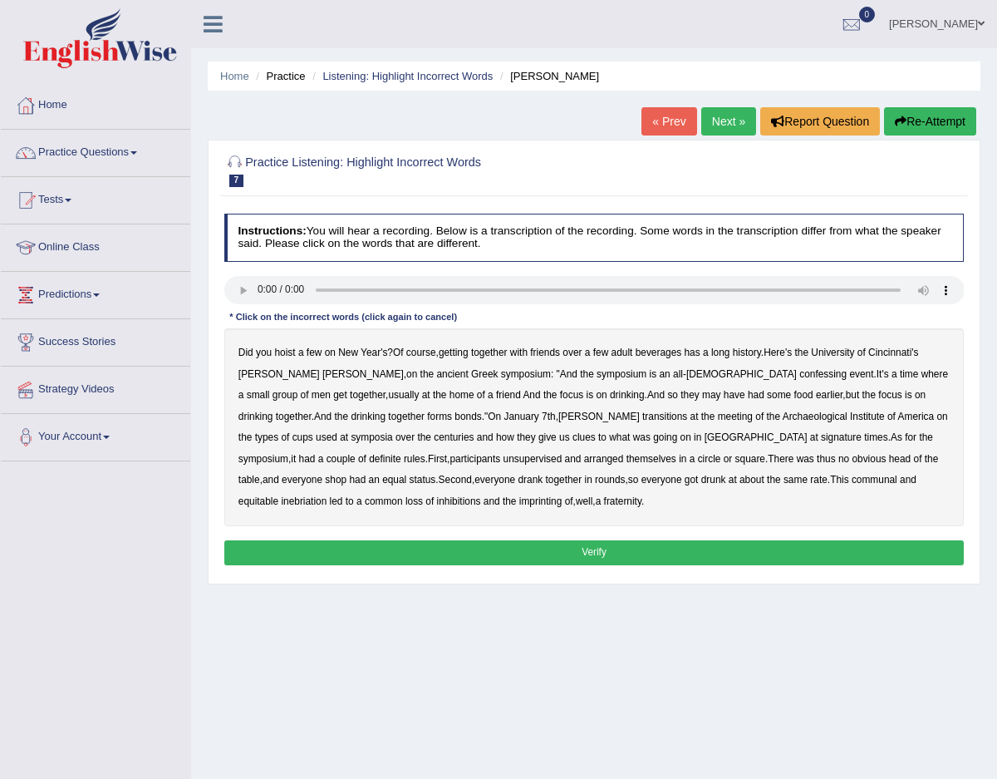
click at [655, 379] on div "Did you hoist a few on New Year's ? Of course , getting together with friends o…" at bounding box center [594, 427] width 741 height 198
click at [800, 372] on b "confessing" at bounding box center [823, 374] width 47 height 12
click at [821, 436] on b "signature" at bounding box center [841, 437] width 41 height 12
click at [504, 457] on b "unsupervised" at bounding box center [533, 459] width 59 height 12
click at [519, 501] on b "imprinting" at bounding box center [540, 501] width 43 height 12
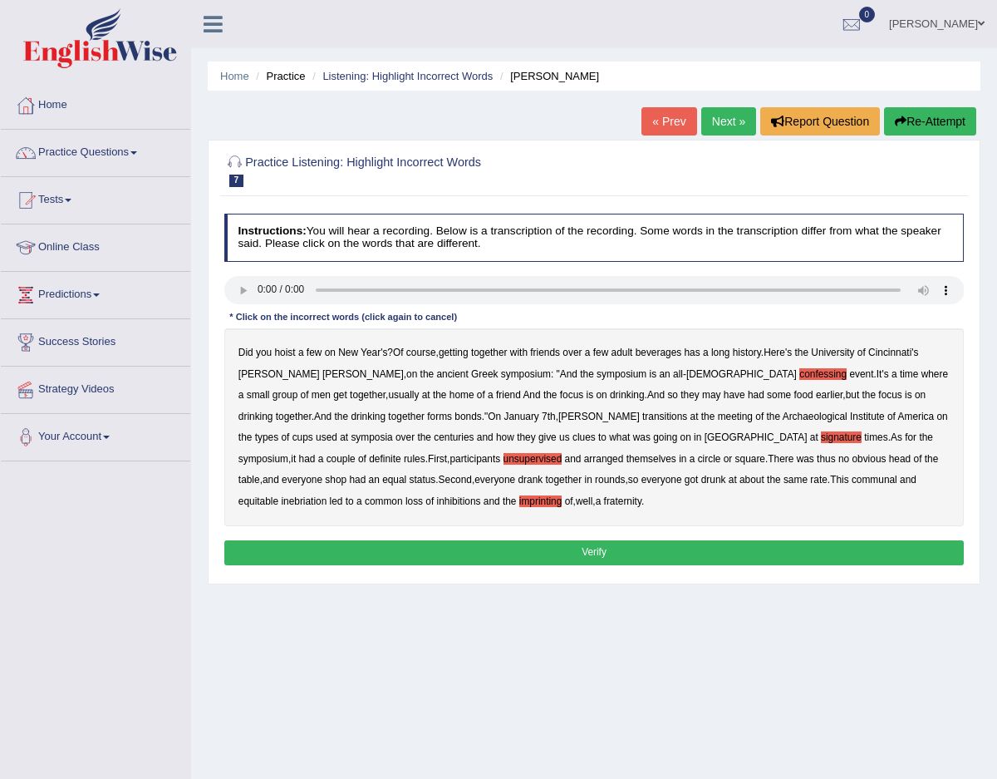
click at [383, 545] on button "Verify" at bounding box center [594, 552] width 741 height 24
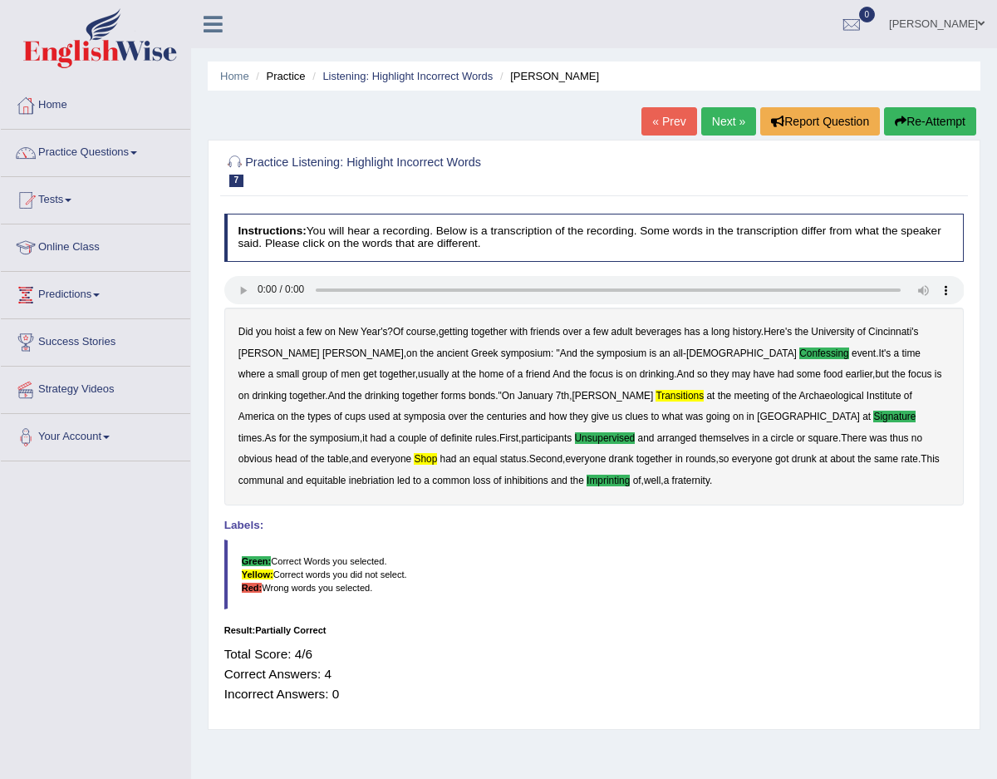
click at [725, 123] on link "Next »" at bounding box center [728, 121] width 55 height 28
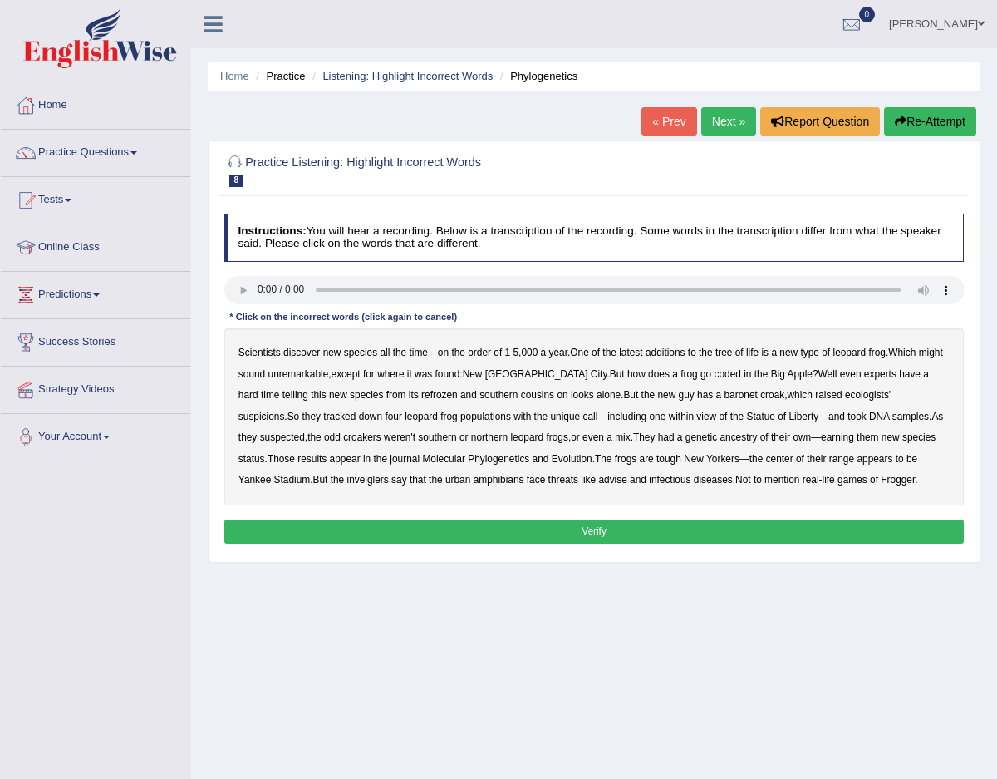
click at [714, 370] on b "coded" at bounding box center [727, 374] width 27 height 12
click at [421, 397] on b "refrozen" at bounding box center [439, 395] width 37 height 12
click at [480, 393] on b "southern" at bounding box center [499, 395] width 38 height 12
click at [347, 480] on b "inveiglers" at bounding box center [368, 480] width 42 height 12
click at [693, 525] on button "Verify" at bounding box center [594, 531] width 741 height 24
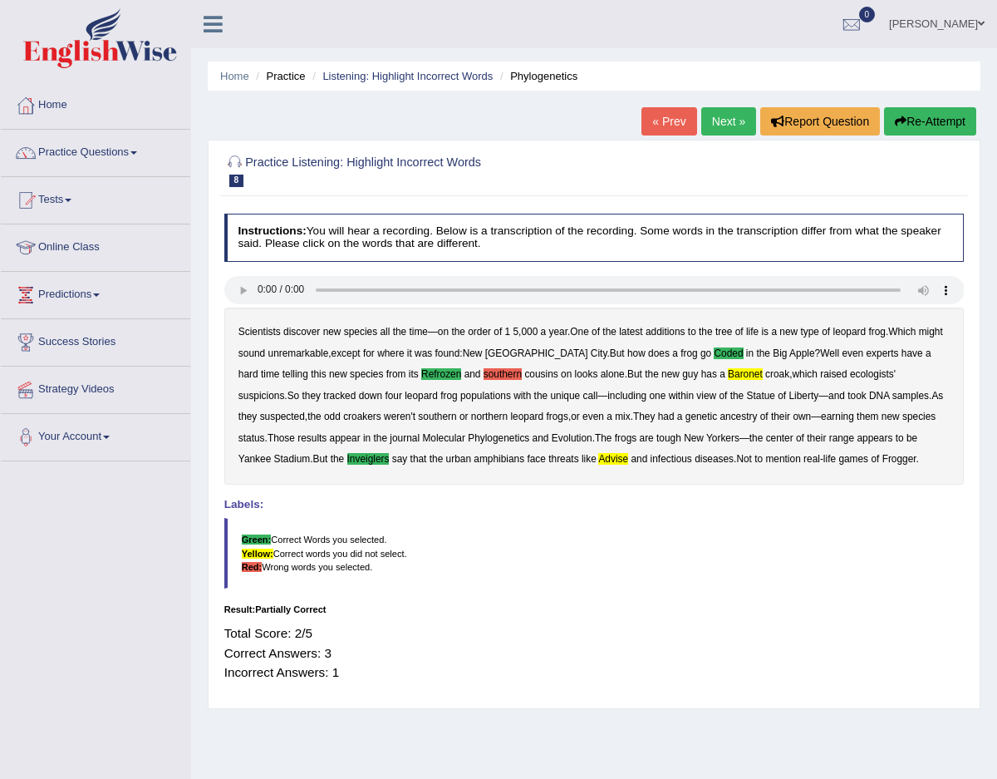
click at [710, 116] on link "Next »" at bounding box center [728, 121] width 55 height 28
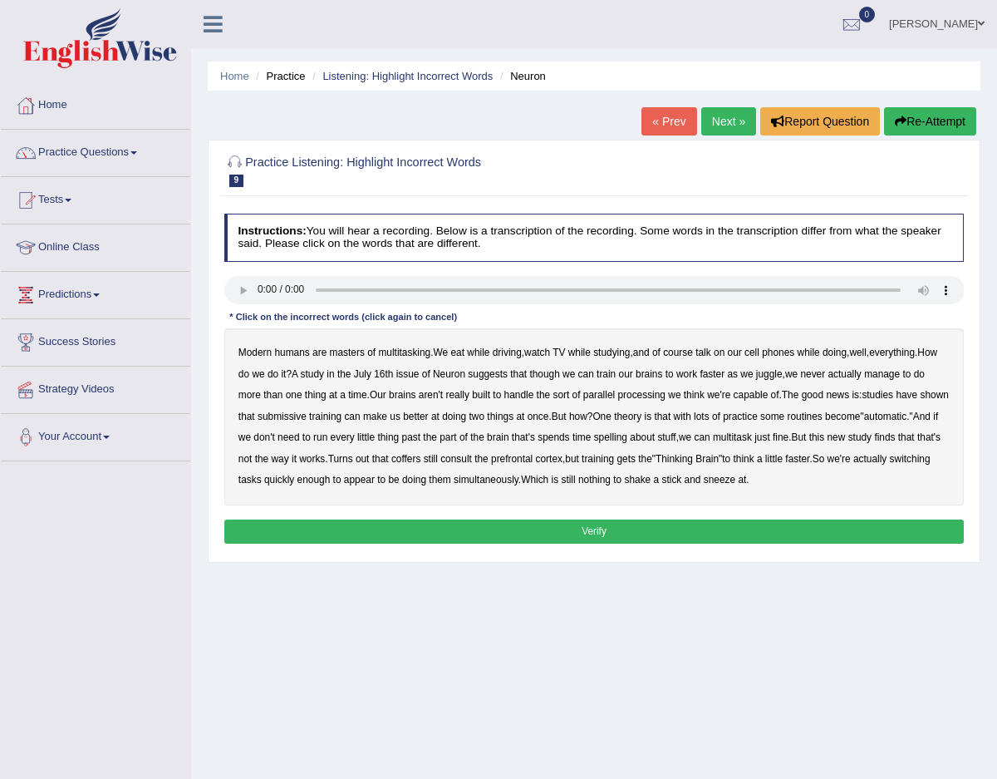
click at [928, 122] on button "Re-Attempt" at bounding box center [930, 121] width 92 height 28
click at [307, 416] on b "submissive" at bounding box center [282, 417] width 49 height 12
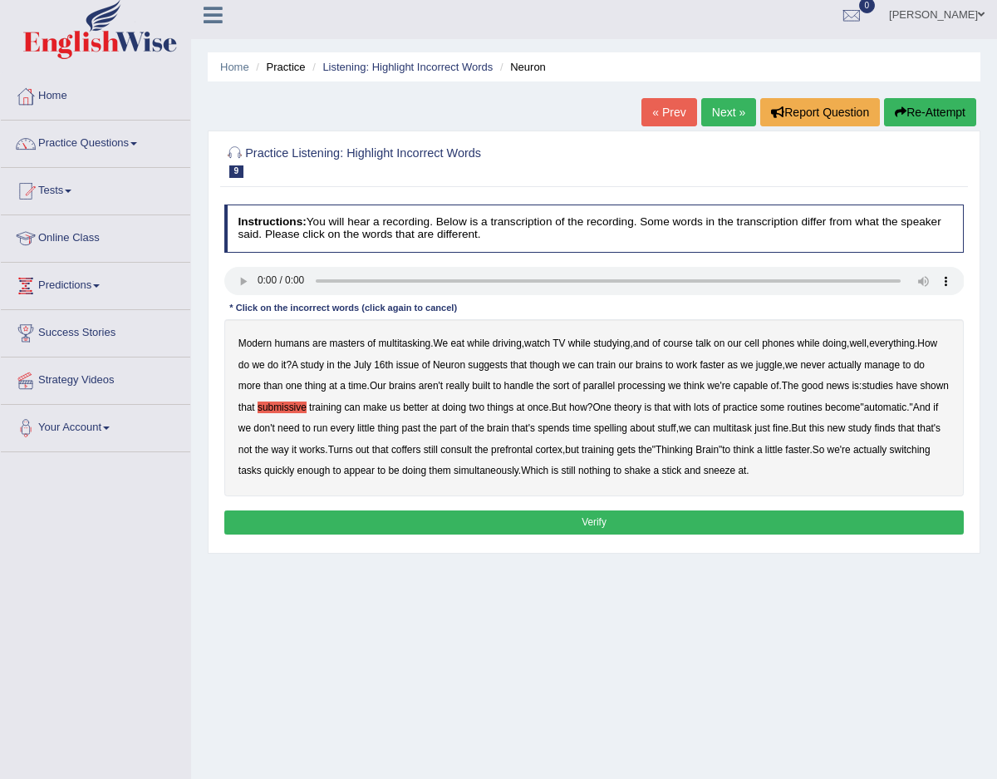
scroll to position [14, 0]
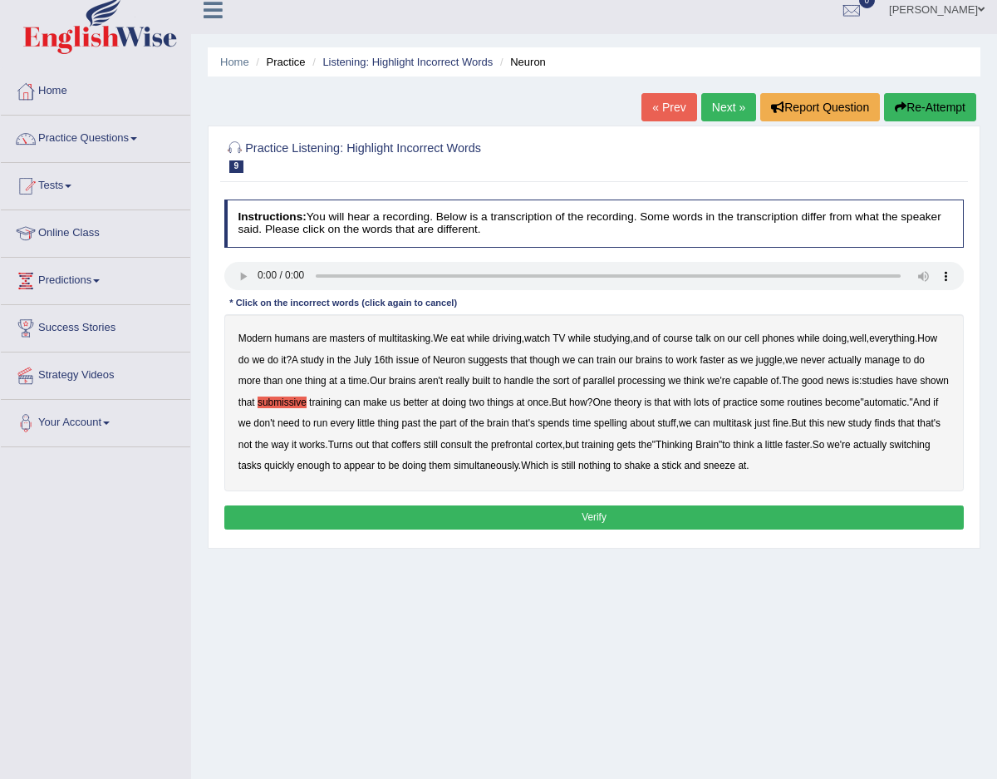
click at [392, 506] on button "Verify" at bounding box center [594, 517] width 741 height 24
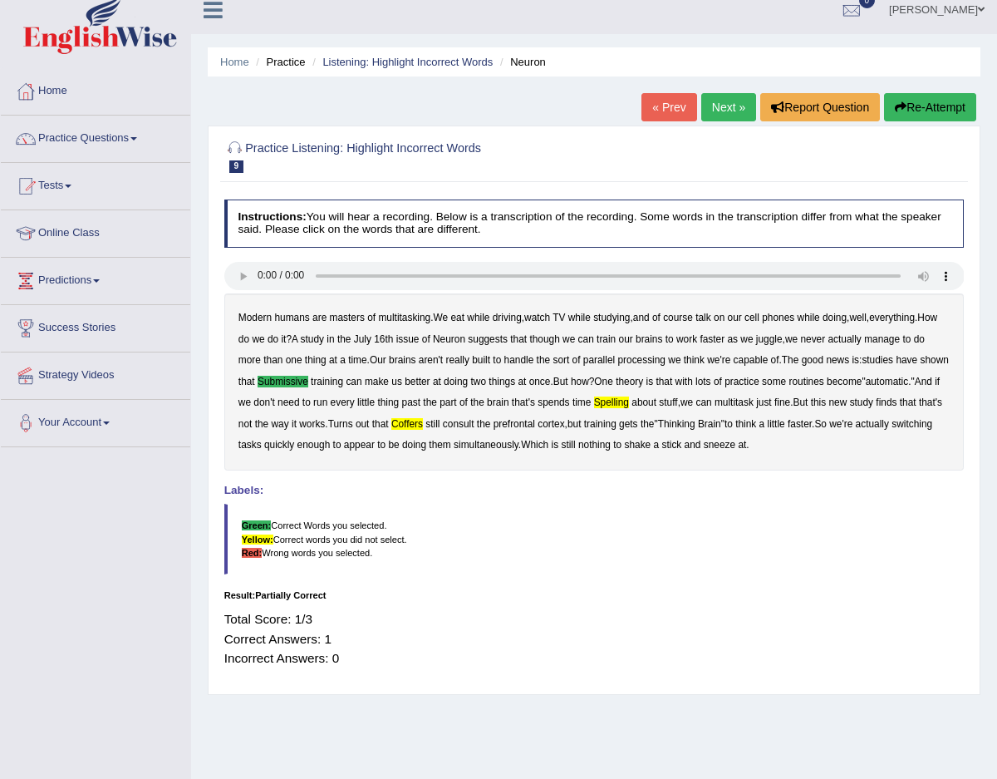
click at [317, 646] on div "Total Score: 1/3 Correct Answers: 1 Incorrect Answers: 0" at bounding box center [594, 638] width 741 height 73
click at [621, 162] on h2 "Practice Listening: Highlight Incorrect Words 9 Neuron" at bounding box center [453, 155] width 459 height 35
click at [728, 111] on link "Next »" at bounding box center [728, 107] width 55 height 28
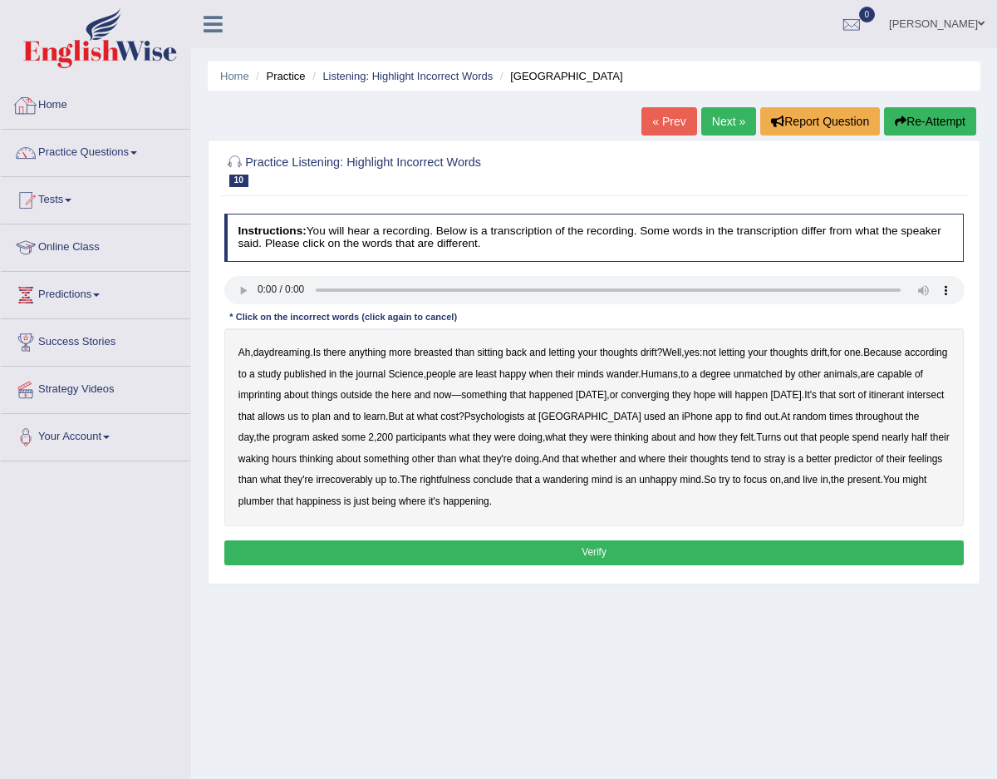
click at [52, 111] on link "Home" at bounding box center [96, 103] width 190 height 42
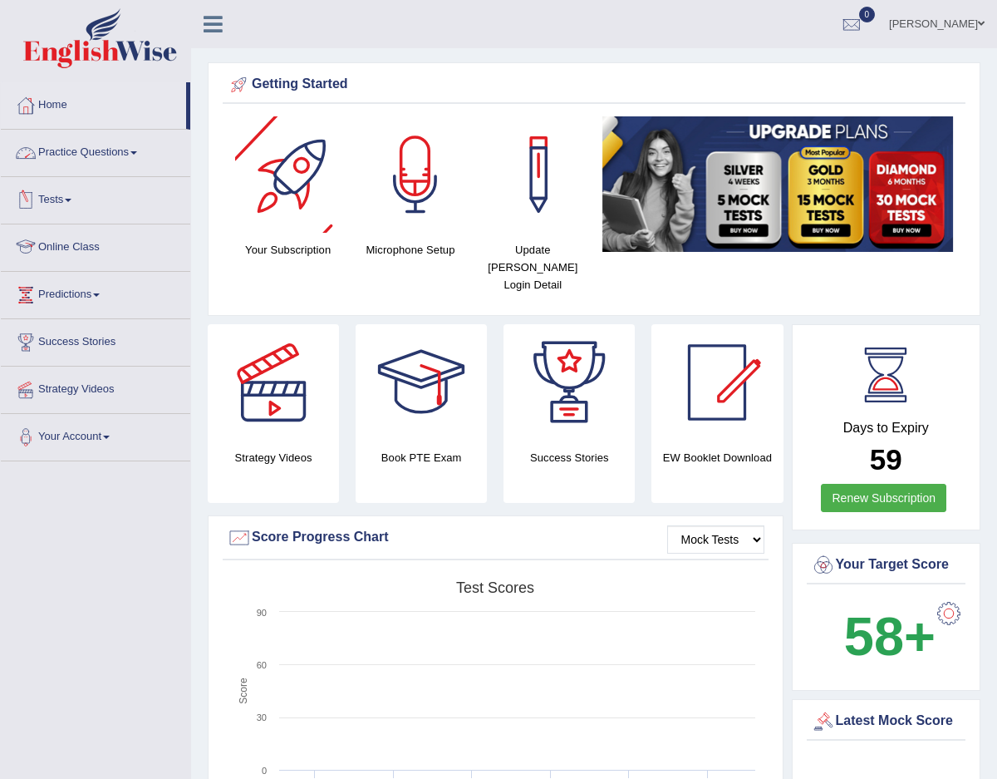
click at [150, 159] on link "Practice Questions" at bounding box center [96, 151] width 190 height 42
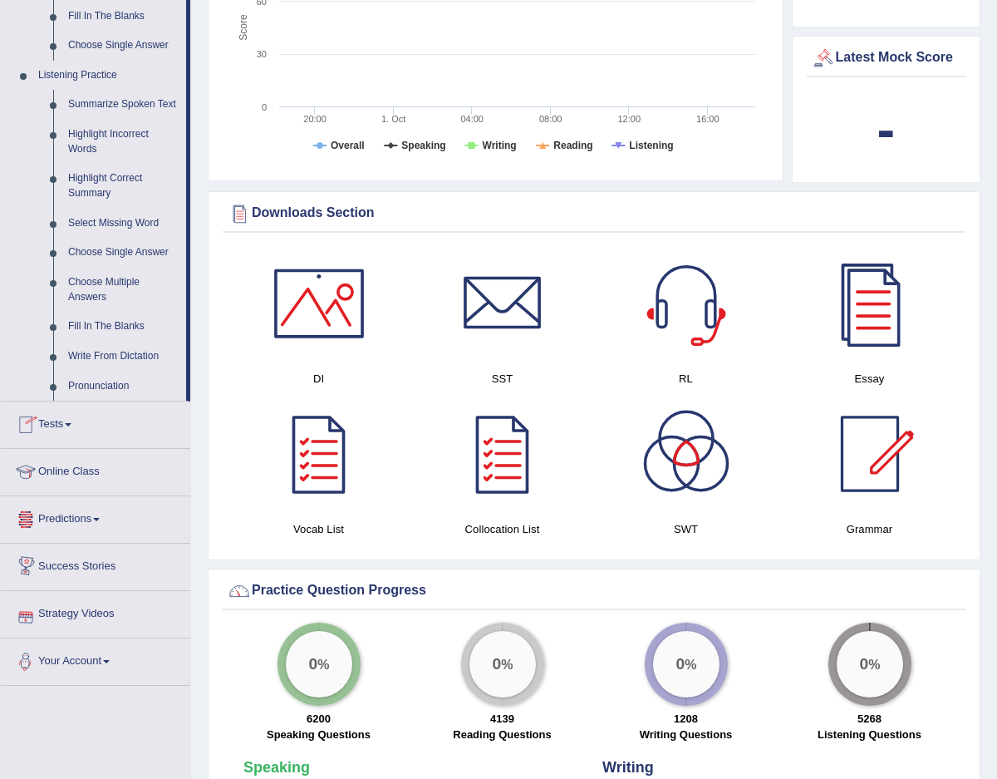
scroll to position [547, 0]
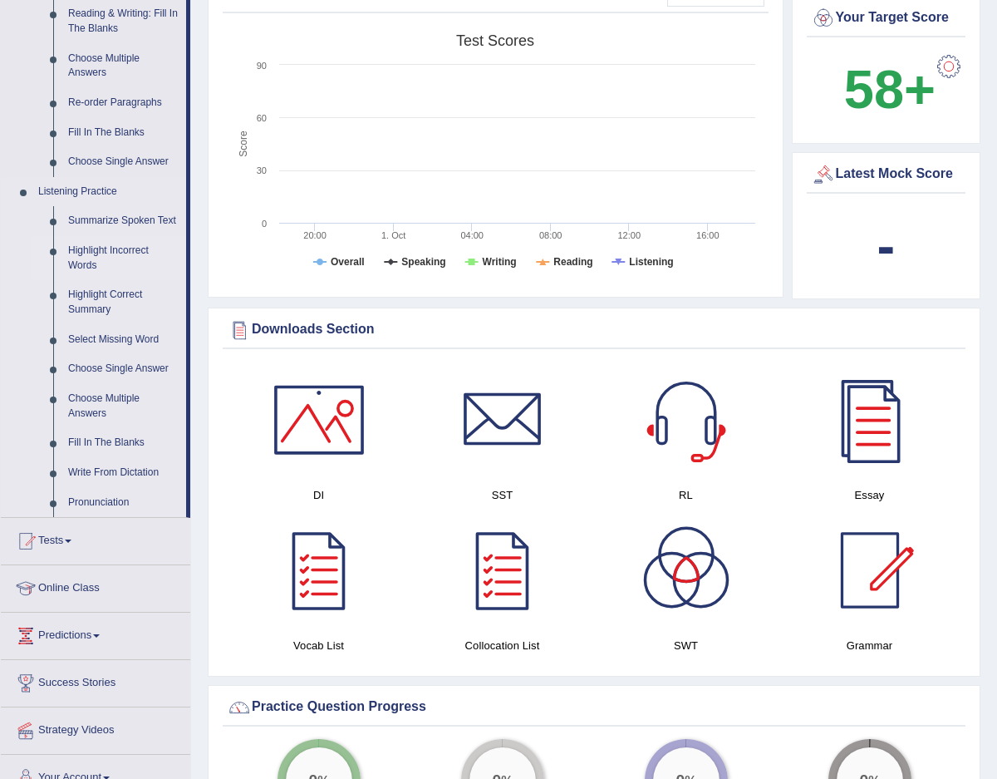
click at [94, 268] on link "Highlight Incorrect Words" at bounding box center [124, 258] width 126 height 44
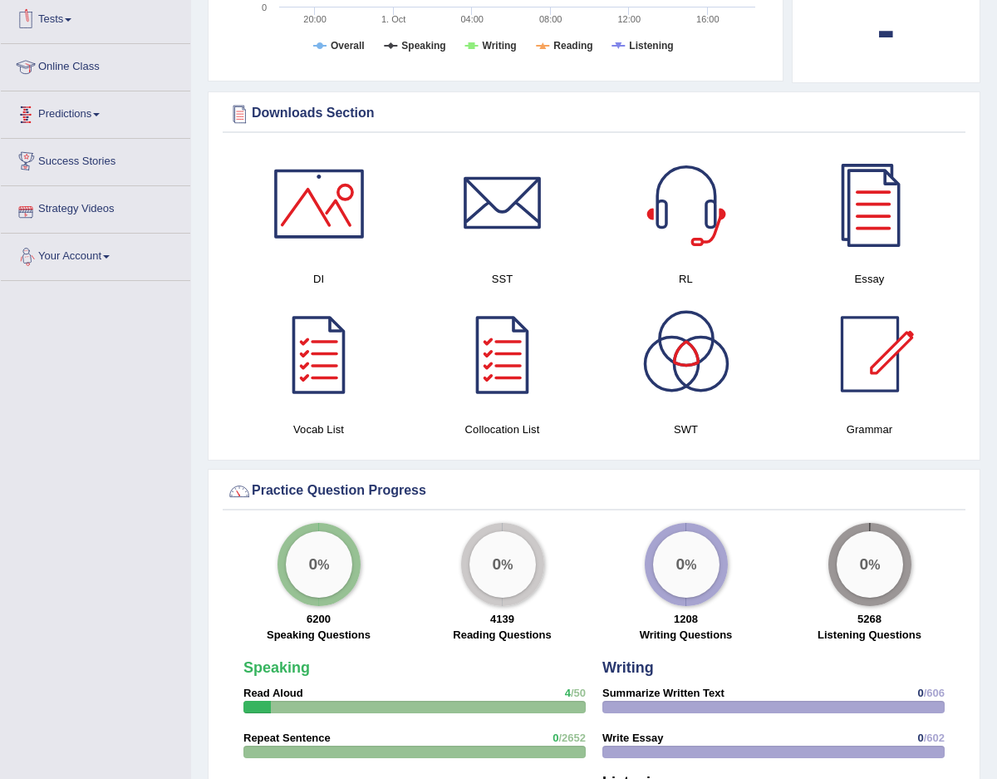
scroll to position [779, 0]
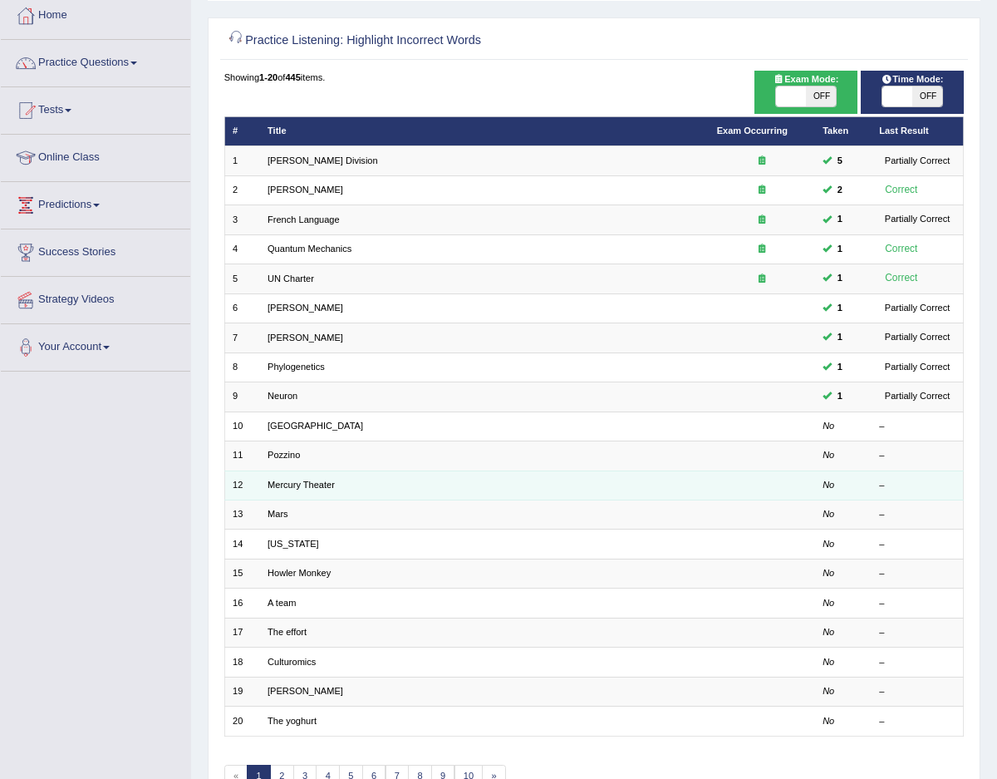
scroll to position [93, 0]
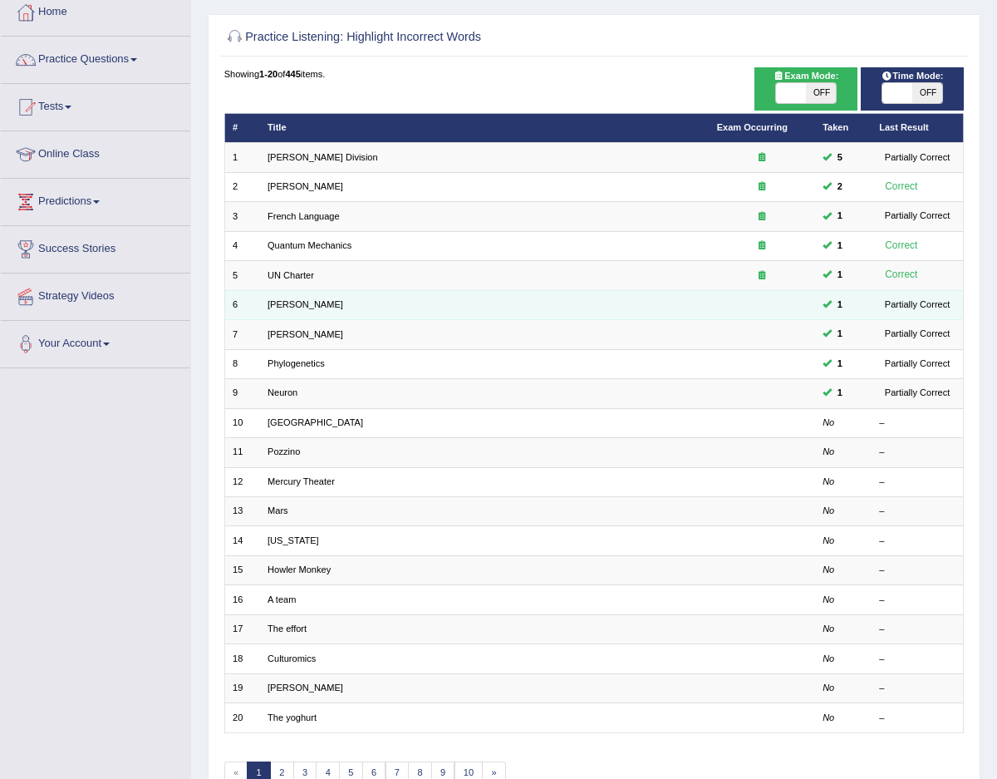
click at [843, 301] on span "1" at bounding box center [840, 305] width 16 height 15
click at [760, 299] on td at bounding box center [762, 304] width 106 height 29
click at [344, 315] on td "[PERSON_NAME]" at bounding box center [485, 304] width 450 height 29
click at [288, 300] on link "Harold" at bounding box center [306, 304] width 76 height 10
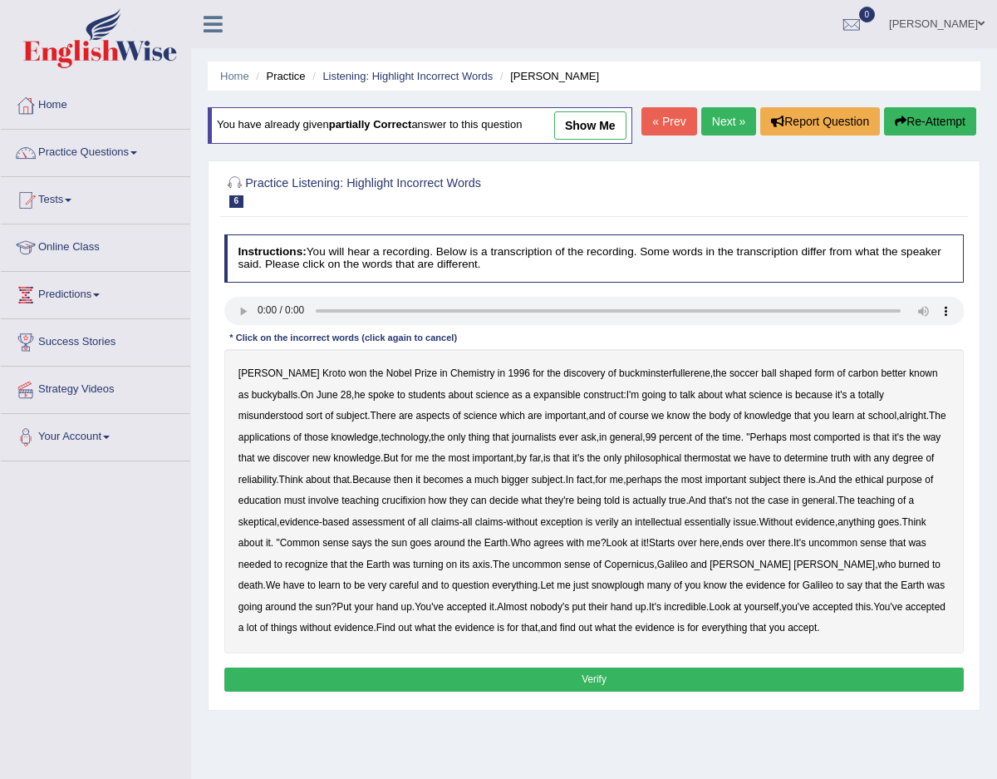
click at [602, 121] on link "show me" at bounding box center [590, 125] width 72 height 28
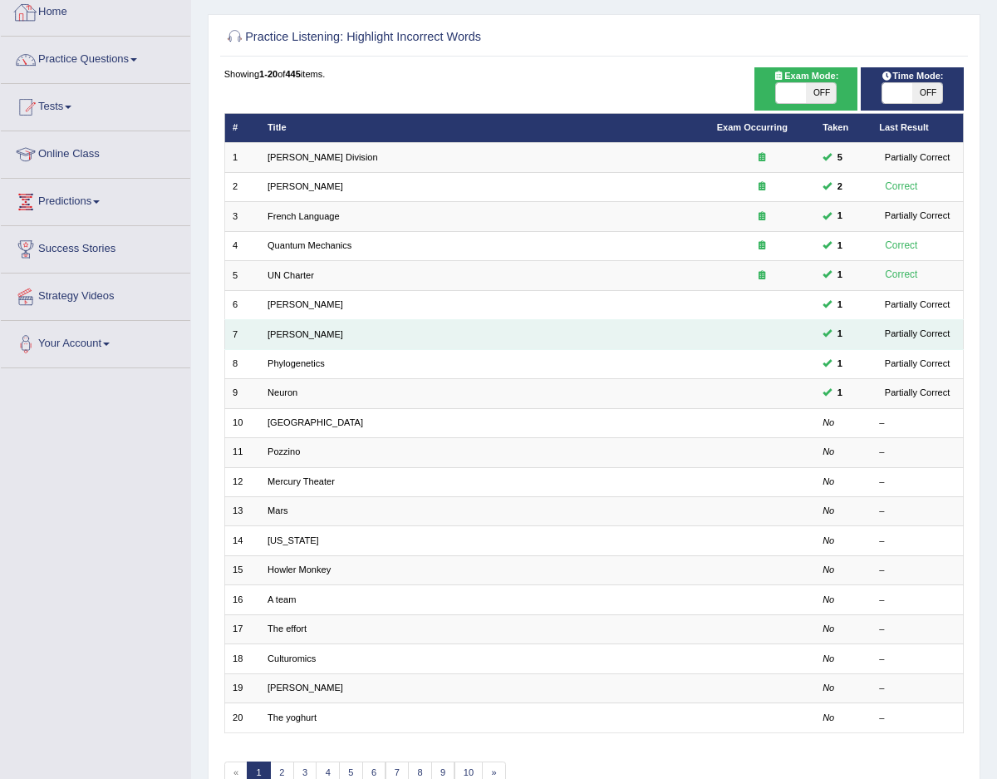
scroll to position [170, 0]
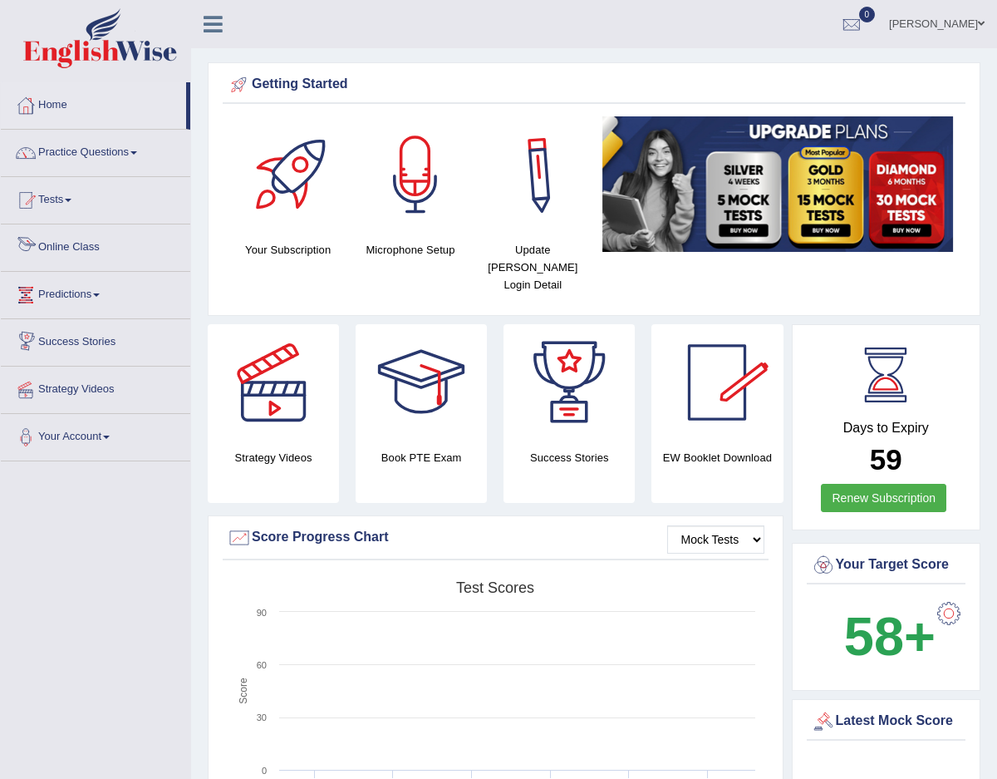
click at [89, 249] on link "Online Class" at bounding box center [96, 245] width 190 height 42
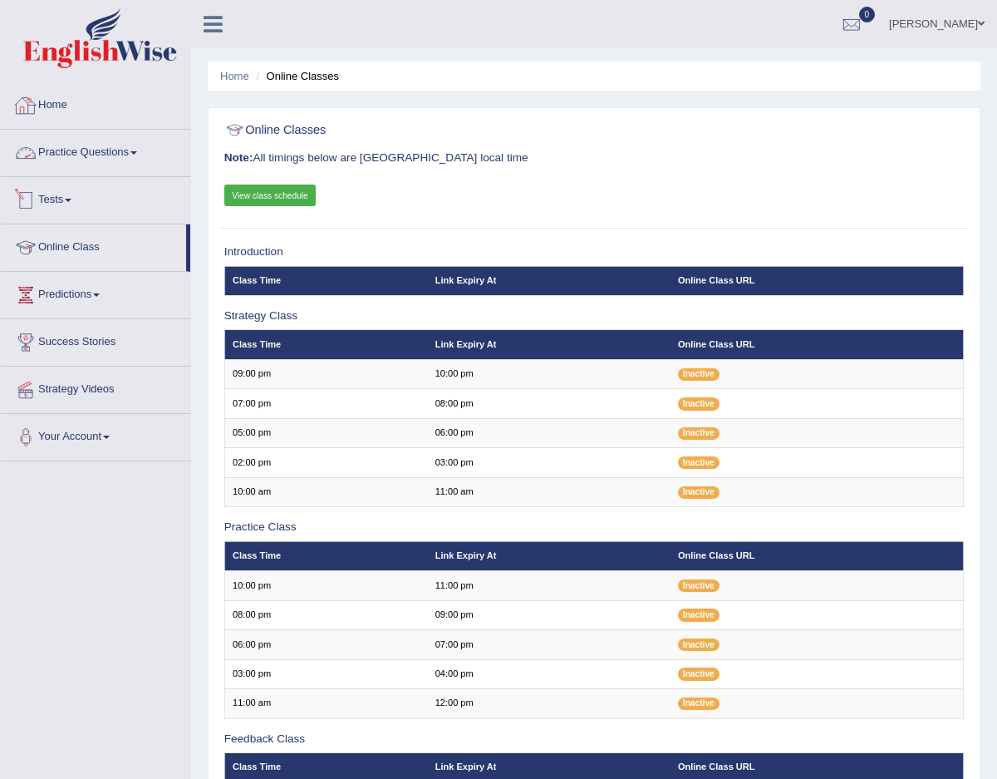
click at [52, 111] on link "Home" at bounding box center [96, 103] width 190 height 42
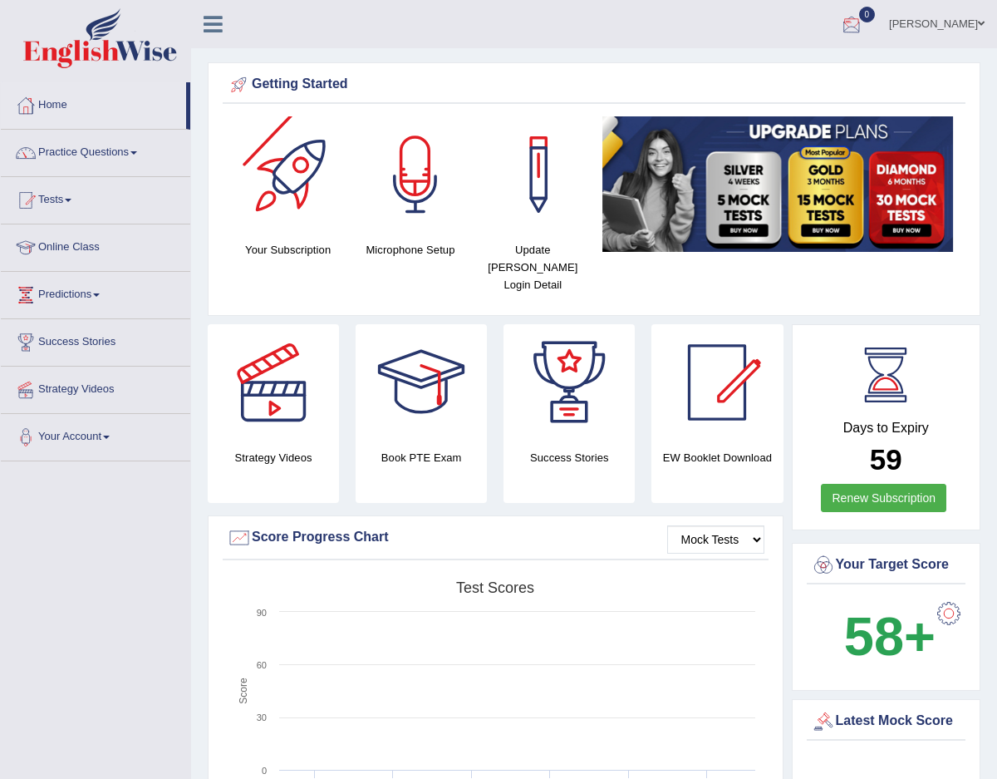
click at [292, 193] on div at bounding box center [293, 174] width 116 height 116
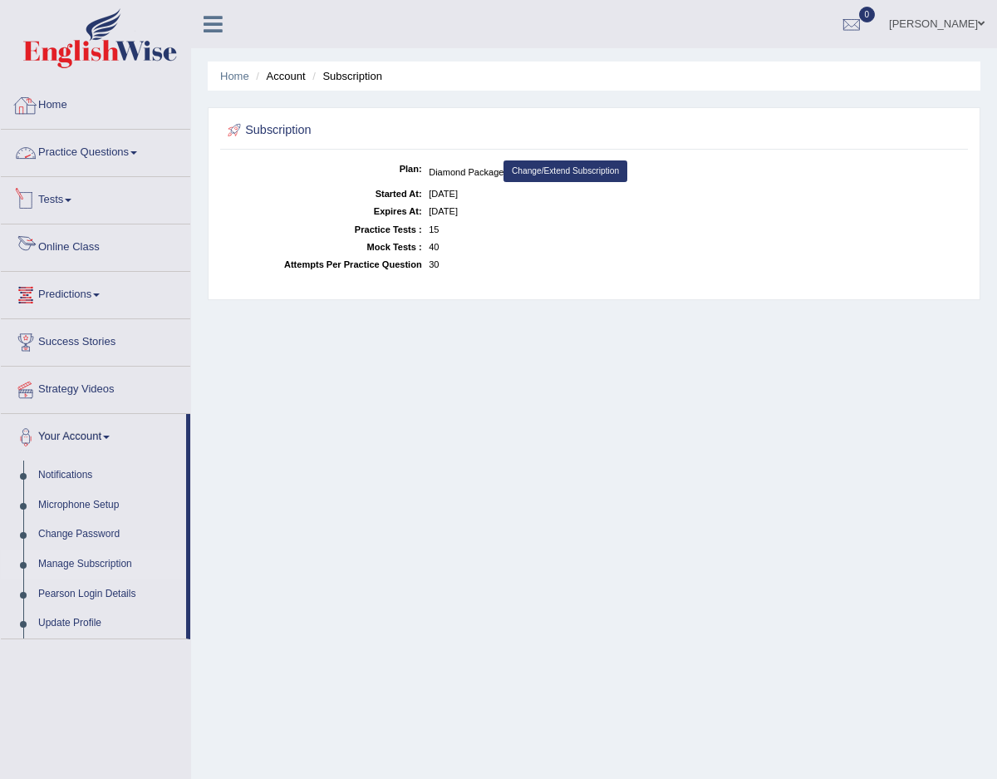
click at [86, 107] on link "Home" at bounding box center [96, 103] width 190 height 42
